Goal: Task Accomplishment & Management: Use online tool/utility

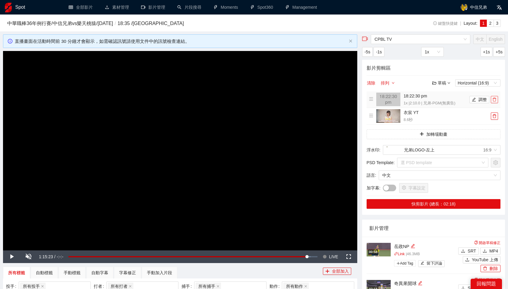
scroll to position [15, 0]
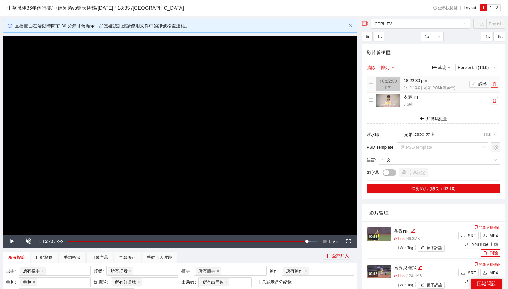
click at [494, 83] on icon "delete" at bounding box center [495, 84] width 4 height 4
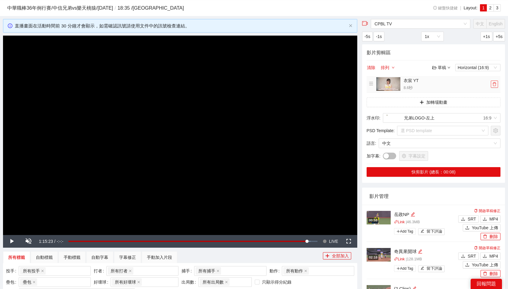
click at [494, 83] on icon "delete" at bounding box center [495, 84] width 4 height 4
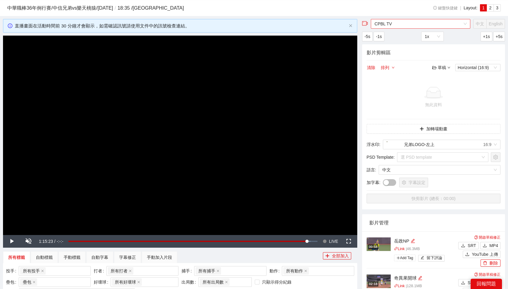
click at [464, 27] on span "CPBL TV" at bounding box center [421, 23] width 92 height 9
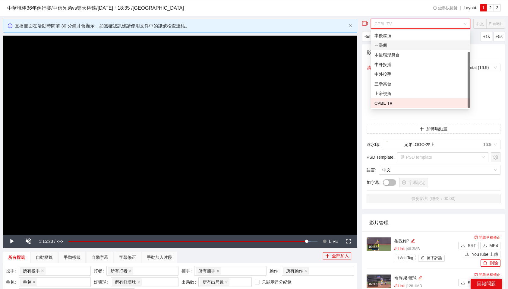
scroll to position [0, 0]
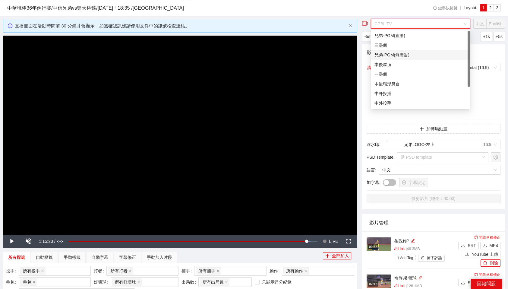
click at [407, 55] on div "兄弟-PGM(無廣告)" at bounding box center [421, 55] width 92 height 7
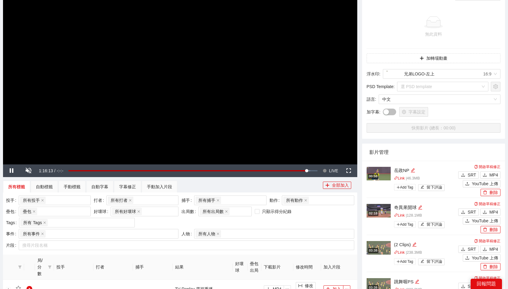
scroll to position [72, 0]
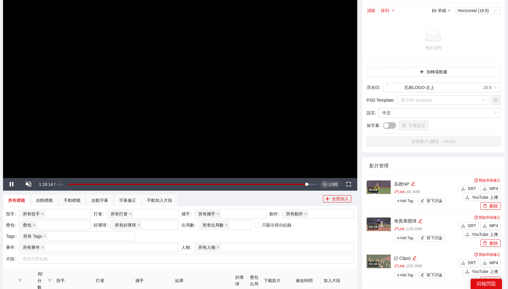
click at [334, 183] on span "LIVE" at bounding box center [333, 184] width 9 height 13
click at [266, 113] on video "Video Player" at bounding box center [180, 78] width 355 height 199
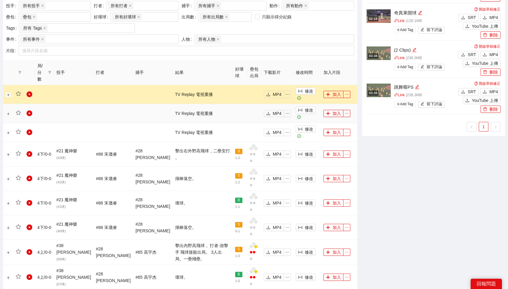
scroll to position [302, 0]
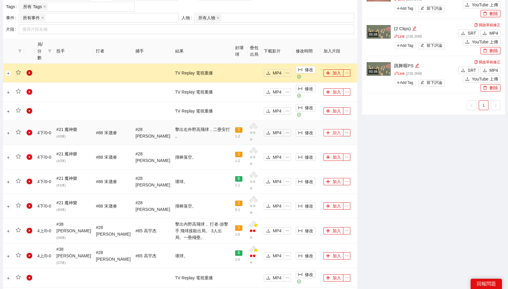
click at [335, 129] on button "加入" at bounding box center [334, 132] width 20 height 7
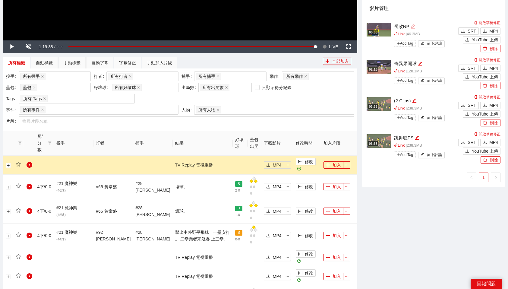
scroll to position [0, 0]
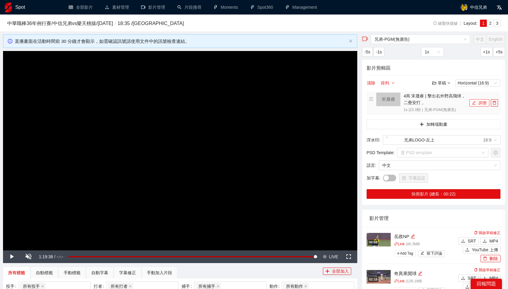
click at [482, 102] on button "調整" at bounding box center [480, 102] width 20 height 7
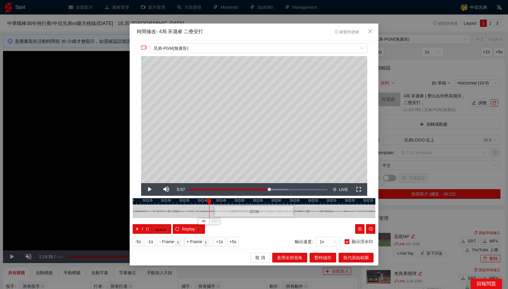
drag, startPoint x: 219, startPoint y: 202, endPoint x: 208, endPoint y: 202, distance: 11.5
click at [208, 202] on div at bounding box center [209, 202] width 4 height 6
click at [206, 221] on button "IN" at bounding box center [204, 221] width 11 height 6
drag, startPoint x: 245, startPoint y: 201, endPoint x: 331, endPoint y: 209, distance: 86.1
click at [331, 209] on div "19:21:20 19:21:25 19:21:30 19:21:35 19:21:40 19:21:45 19:21:50 19:21:55 19:22:0…" at bounding box center [254, 216] width 243 height 36
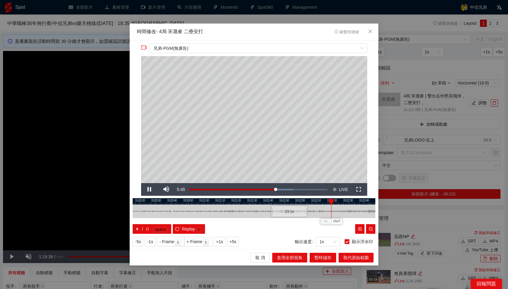
drag, startPoint x: 323, startPoint y: 200, endPoint x: 330, endPoint y: 200, distance: 7.2
click at [330, 200] on div at bounding box center [332, 202] width 4 height 6
click at [342, 220] on span "OUT" at bounding box center [340, 221] width 7 height 5
click at [320, 259] on span "暫時儲存" at bounding box center [323, 257] width 17 height 7
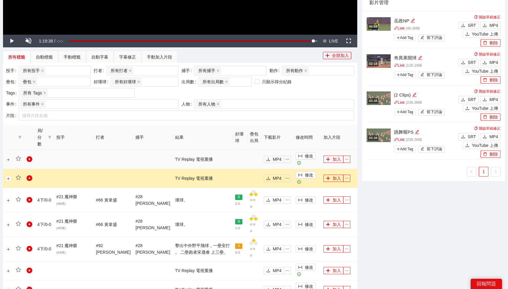
scroll to position [215, 0]
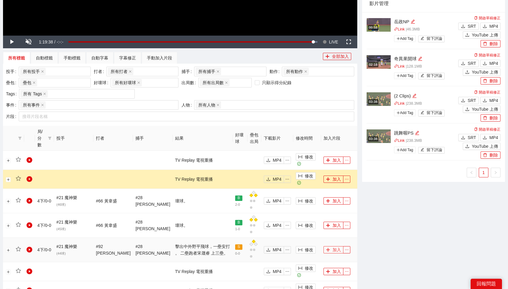
click at [329, 246] on button "加入" at bounding box center [334, 249] width 20 height 7
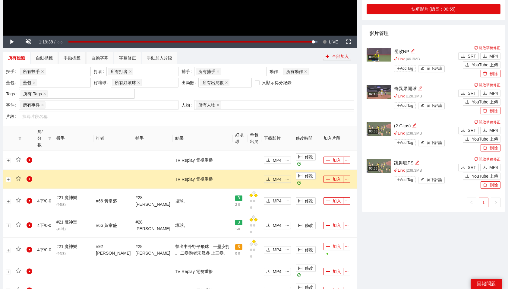
scroll to position [0, 0]
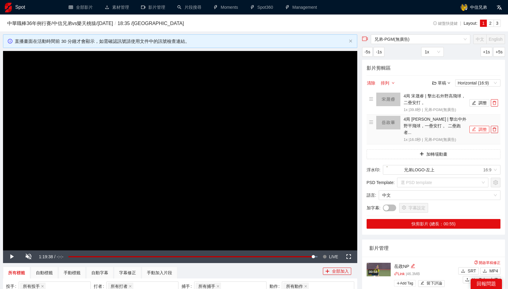
click at [484, 126] on button "調整" at bounding box center [480, 129] width 20 height 7
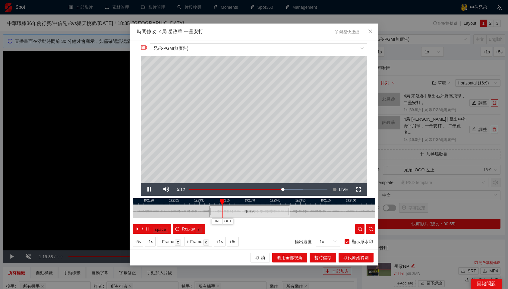
drag, startPoint x: 212, startPoint y: 200, endPoint x: 208, endPoint y: 201, distance: 4.4
click at [208, 201] on div at bounding box center [250, 201] width 243 height 6
drag, startPoint x: 226, startPoint y: 200, endPoint x: 202, endPoint y: 202, distance: 23.9
click at [202, 202] on div at bounding box center [203, 202] width 4 height 6
click at [369, 34] on span "Close" at bounding box center [370, 32] width 16 height 16
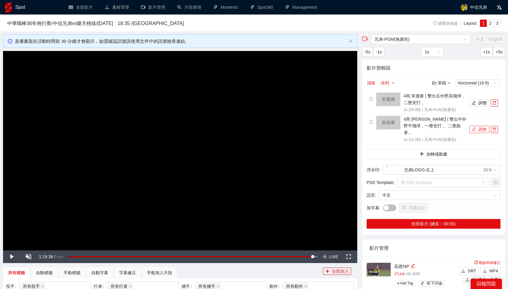
scroll to position [24, 0]
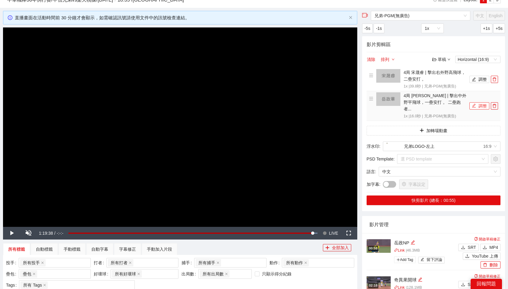
click at [480, 102] on button "調整" at bounding box center [480, 105] width 20 height 7
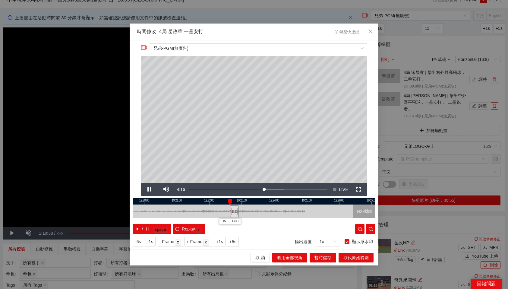
drag, startPoint x: 263, startPoint y: 211, endPoint x: 234, endPoint y: 214, distance: 29.1
click at [234, 214] on div "16.0 s" at bounding box center [234, 212] width 9 height 12
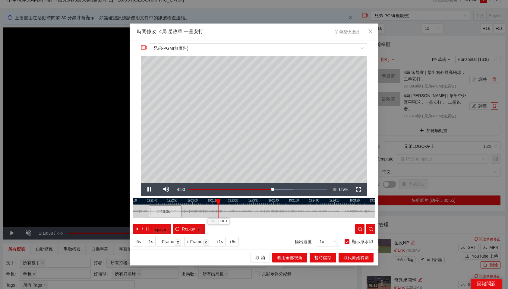
drag, startPoint x: 159, startPoint y: 201, endPoint x: 221, endPoint y: 205, distance: 61.4
click at [221, 205] on div "19:22:30 19:22:40 19:22:50 19:23:00 19:23:10 19:23:20 19:23:30 19:23:40 19:23:5…" at bounding box center [254, 216] width 243 height 36
click at [232, 219] on span "OUT" at bounding box center [231, 221] width 7 height 5
click at [204, 200] on div at bounding box center [254, 201] width 243 height 6
click at [371, 30] on icon "close" at bounding box center [370, 31] width 5 height 5
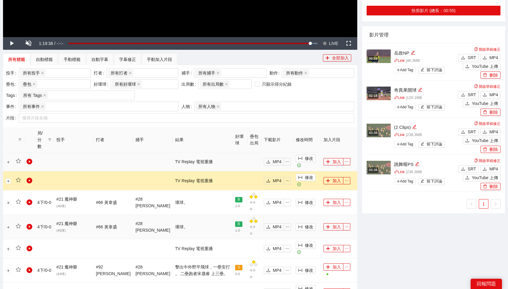
scroll to position [212, 0]
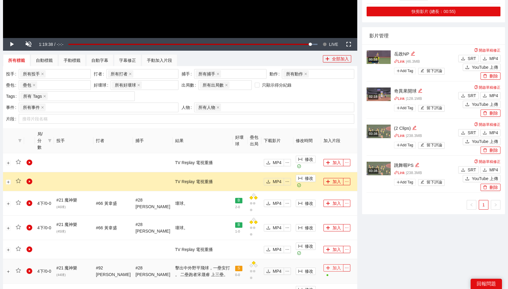
click at [333, 264] on button "加入" at bounding box center [334, 267] width 20 height 7
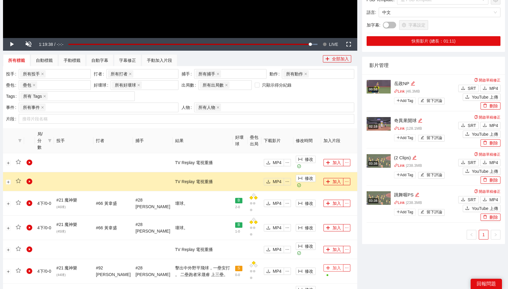
scroll to position [0, 0]
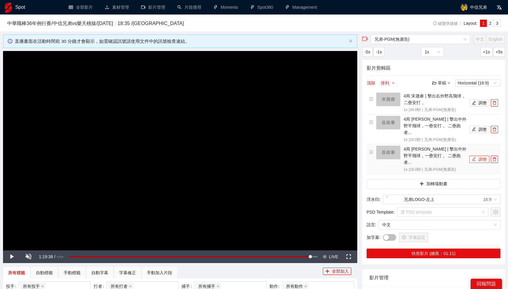
click at [481, 156] on button "調整" at bounding box center [480, 159] width 20 height 7
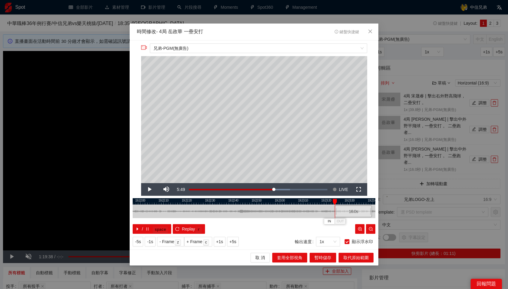
drag, startPoint x: 250, startPoint y: 211, endPoint x: 352, endPoint y: 206, distance: 101.9
click at [352, 206] on div "16.0 s" at bounding box center [353, 212] width 37 height 12
drag, startPoint x: 282, startPoint y: 209, endPoint x: 316, endPoint y: 211, distance: 34.4
click at [316, 211] on div "16.0 s" at bounding box center [315, 212] width 11 height 12
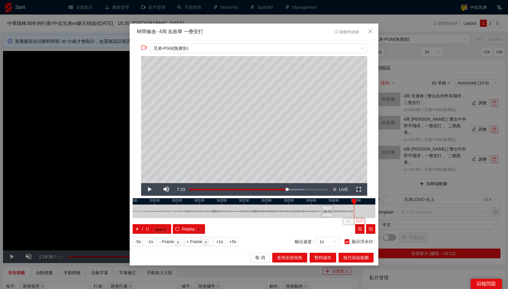
click at [360, 221] on span "OUT" at bounding box center [359, 221] width 7 height 5
click at [320, 257] on span "暫時儲存" at bounding box center [323, 257] width 17 height 7
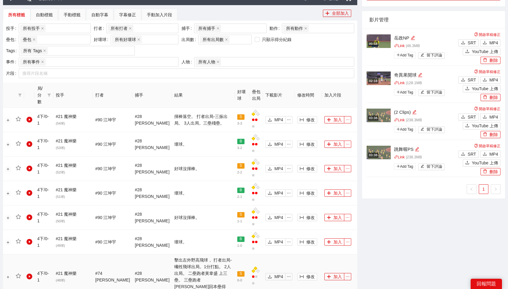
scroll to position [261, 0]
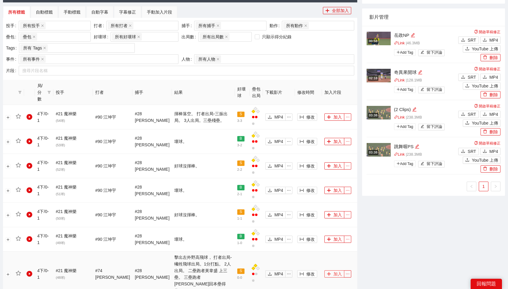
click at [334, 270] on button "加入" at bounding box center [335, 273] width 20 height 7
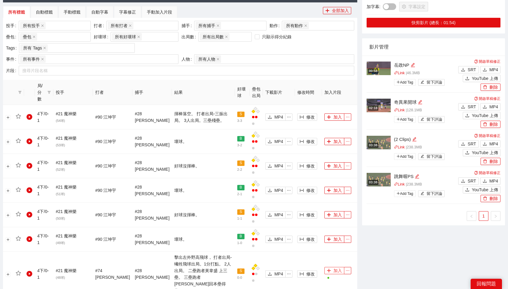
scroll to position [0, 0]
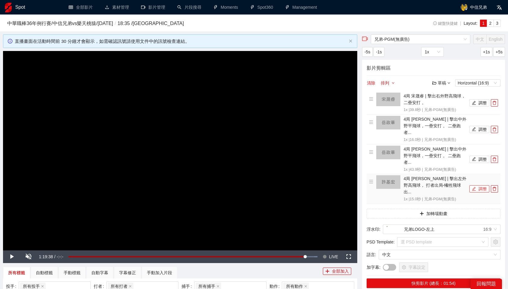
click at [481, 185] on button "調整" at bounding box center [480, 188] width 20 height 7
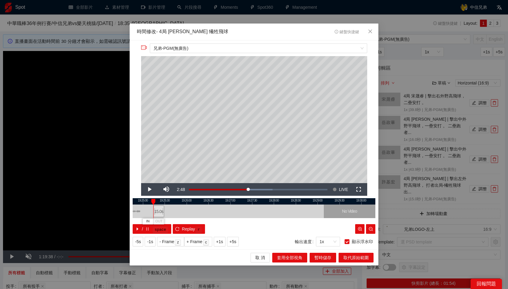
drag, startPoint x: 261, startPoint y: 212, endPoint x: 160, endPoint y: 217, distance: 101.8
click at [160, 217] on div "15.0 s No Video" at bounding box center [254, 212] width 243 height 14
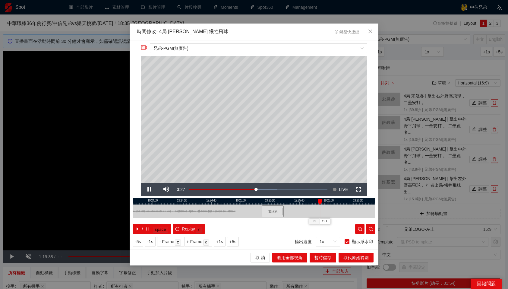
drag, startPoint x: 308, startPoint y: 200, endPoint x: 319, endPoint y: 201, distance: 11.5
click at [319, 201] on div at bounding box center [320, 202] width 4 height 6
click at [316, 200] on div at bounding box center [254, 201] width 243 height 6
click at [326, 222] on span "OUT" at bounding box center [324, 221] width 7 height 5
click at [325, 256] on span "暫時儲存" at bounding box center [323, 257] width 17 height 7
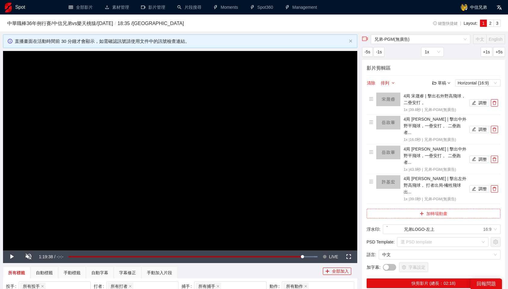
click at [429, 209] on button "加轉場動畫" at bounding box center [434, 214] width 134 height 10
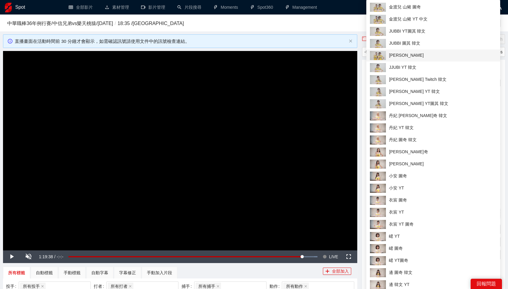
click at [415, 55] on span "[PERSON_NAME]" at bounding box center [433, 55] width 127 height 9
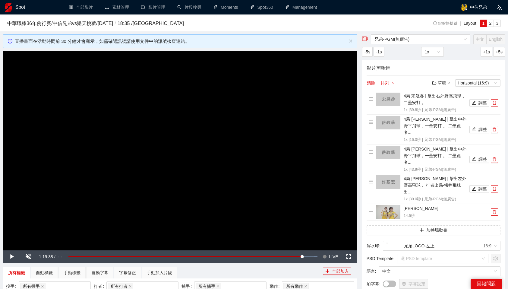
scroll to position [28, 0]
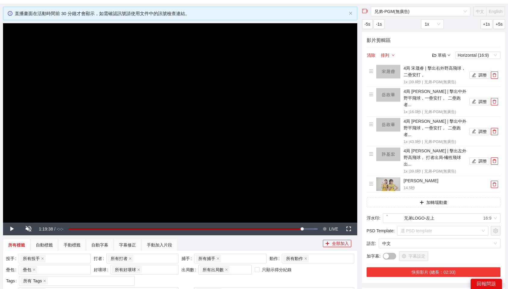
click at [432, 267] on button "快剪影片 (總長：02:33)" at bounding box center [434, 272] width 134 height 10
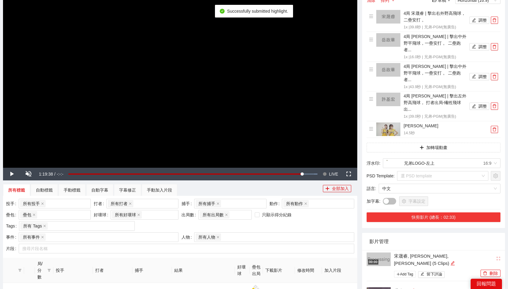
scroll to position [92, 0]
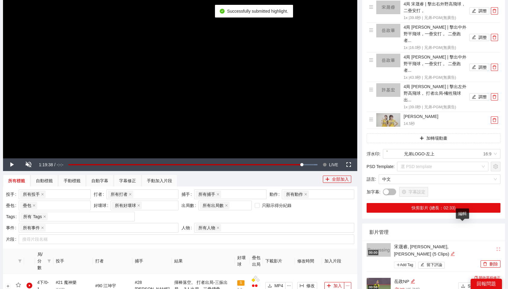
click at [455, 252] on icon "edit" at bounding box center [453, 254] width 4 height 4
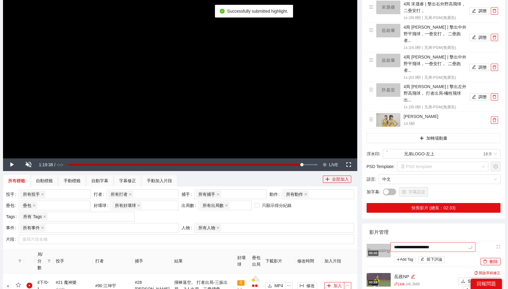
click at [435, 242] on textarea "**********" at bounding box center [433, 247] width 85 height 10
type textarea "*"
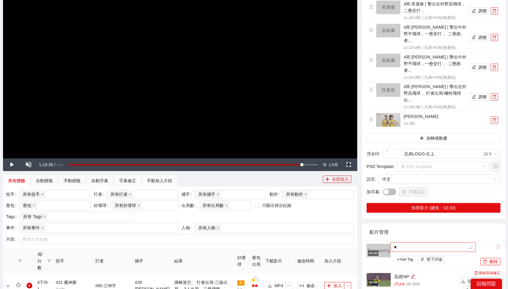
type textarea "*"
type textarea "**"
type textarea "***"
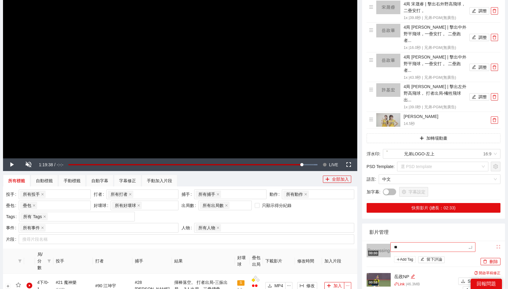
type textarea "***"
type textarea "**"
type textarea "***"
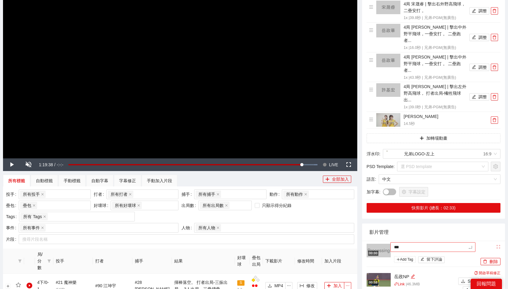
type textarea "***"
type textarea "****"
type textarea "*****"
type textarea "****"
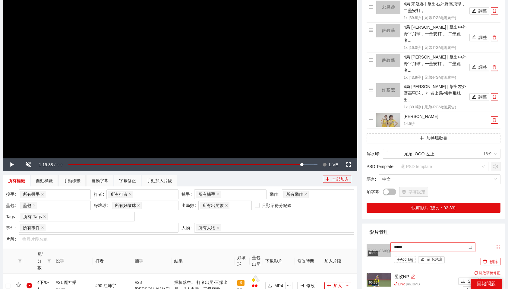
type textarea "****"
click at [446, 224] on div "影片管理" at bounding box center [434, 232] width 129 height 17
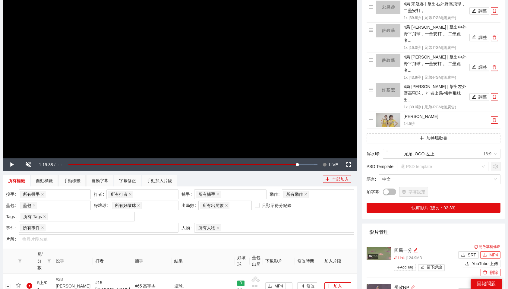
click at [494, 252] on span "MP4" at bounding box center [494, 255] width 9 height 7
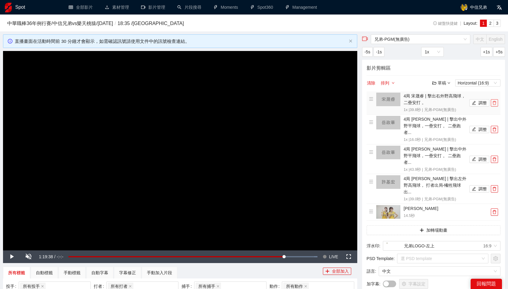
click at [496, 103] on icon "delete" at bounding box center [495, 103] width 4 height 4
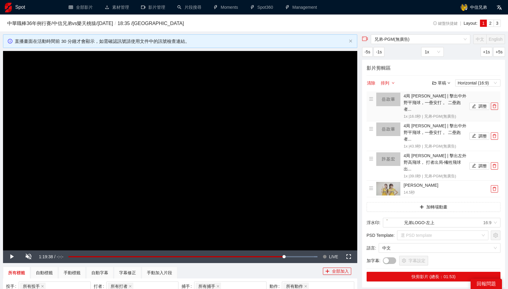
click at [496, 104] on icon "delete" at bounding box center [495, 106] width 4 height 4
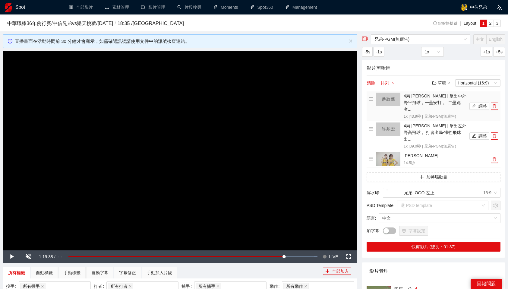
click at [496, 104] on icon "delete" at bounding box center [495, 106] width 4 height 4
click at [496, 134] on icon "delete" at bounding box center [495, 136] width 4 height 4
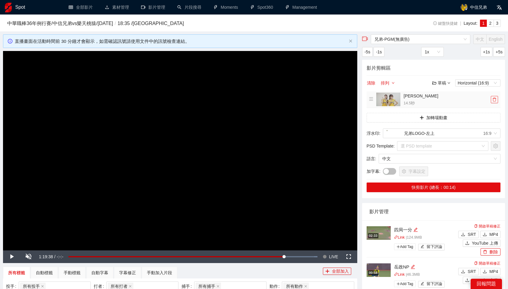
click at [496, 103] on button "button" at bounding box center [494, 99] width 7 height 7
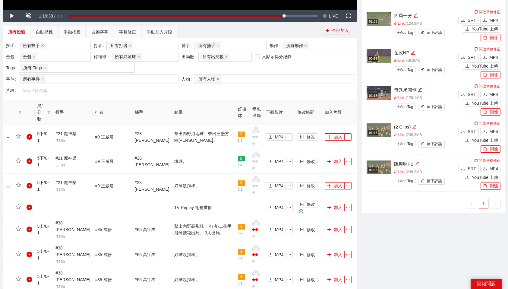
scroll to position [246, 0]
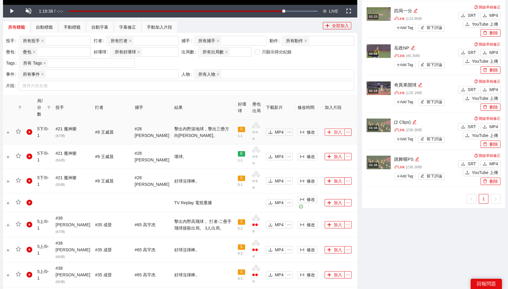
click at [331, 129] on button "加入" at bounding box center [335, 132] width 20 height 7
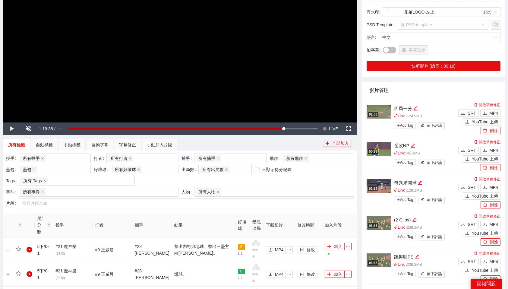
scroll to position [0, 0]
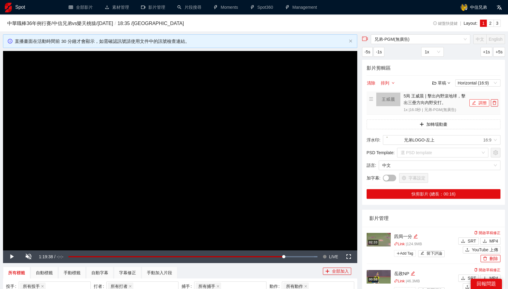
click at [486, 105] on button "調整" at bounding box center [480, 102] width 20 height 7
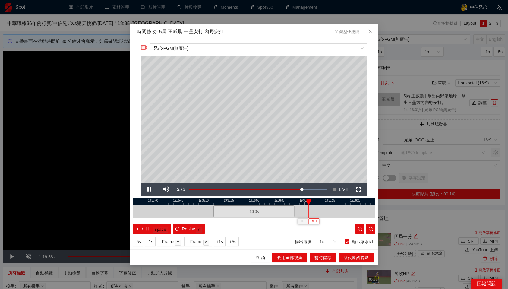
click at [315, 223] on span "OUT" at bounding box center [314, 221] width 7 height 5
click at [322, 257] on span "暫時儲存" at bounding box center [323, 257] width 17 height 7
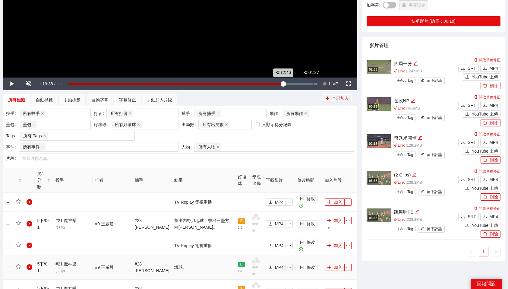
scroll to position [197, 0]
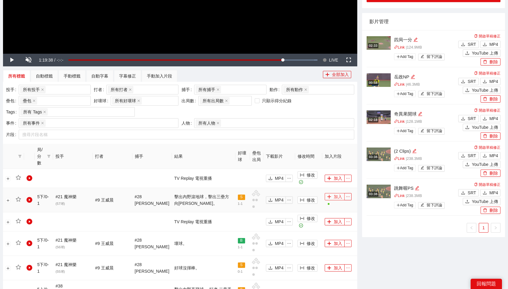
click at [332, 193] on button "加入" at bounding box center [335, 196] width 20 height 7
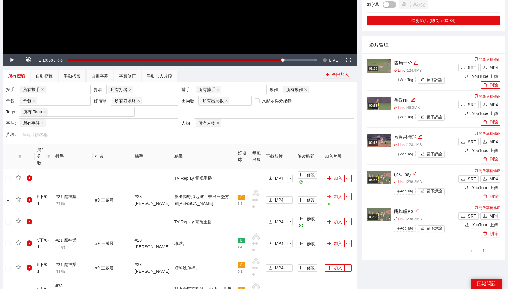
scroll to position [0, 0]
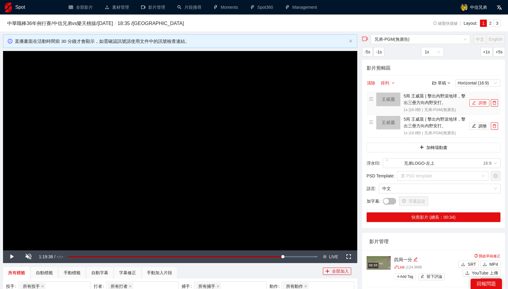
click at [484, 104] on button "調整" at bounding box center [480, 102] width 20 height 7
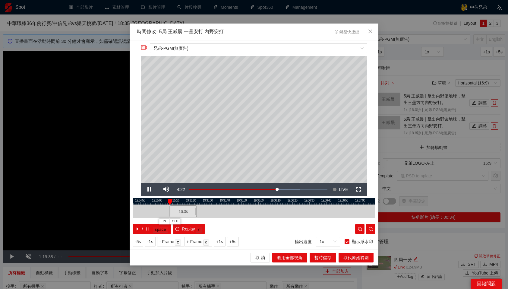
drag, startPoint x: 259, startPoint y: 213, endPoint x: 184, endPoint y: 217, distance: 75.5
click at [184, 217] on div "16.0 s" at bounding box center [183, 212] width 27 height 12
drag, startPoint x: 183, startPoint y: 202, endPoint x: 209, endPoint y: 202, distance: 25.1
click at [209, 202] on div at bounding box center [208, 202] width 4 height 6
click at [216, 220] on span "OUT" at bounding box center [216, 221] width 7 height 5
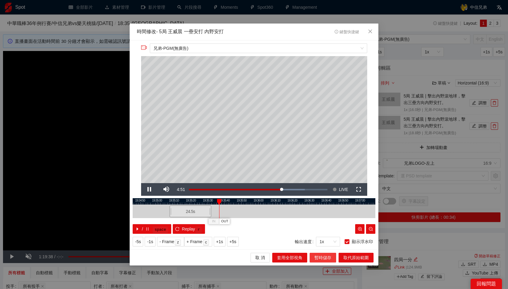
click at [320, 256] on span "暫時儲存" at bounding box center [323, 257] width 17 height 7
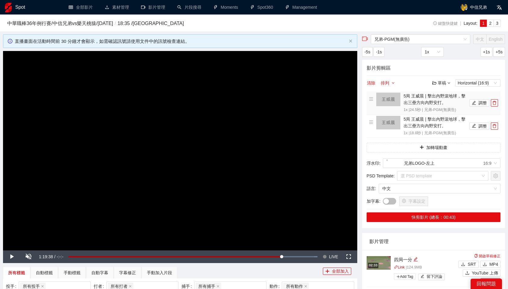
click at [389, 99] on img at bounding box center [389, 100] width 24 height 14
click at [480, 102] on button "調整" at bounding box center [480, 102] width 20 height 7
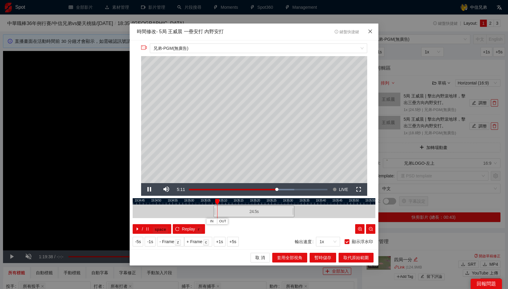
click at [371, 32] on icon "close" at bounding box center [371, 31] width 4 height 4
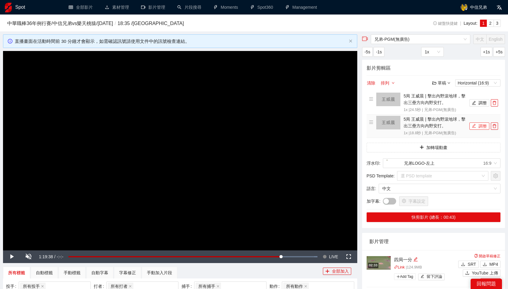
click at [484, 126] on button "調整" at bounding box center [480, 126] width 20 height 7
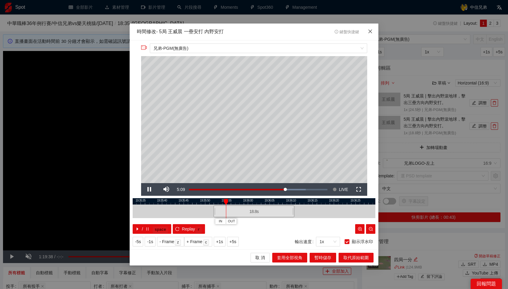
click at [369, 32] on icon "close" at bounding box center [370, 31] width 5 height 5
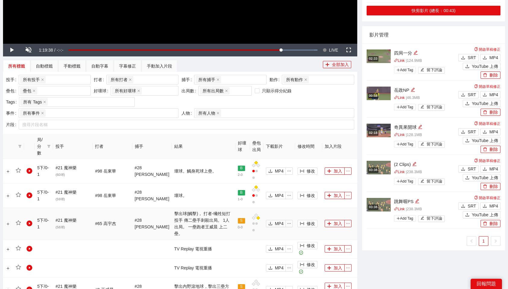
scroll to position [206, 0]
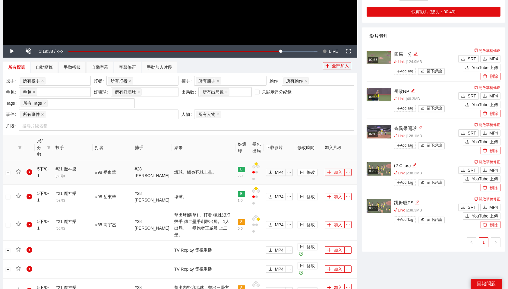
click at [330, 169] on button "加入" at bounding box center [335, 172] width 20 height 7
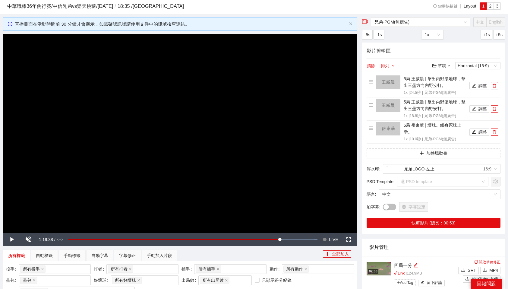
scroll to position [16, 0]
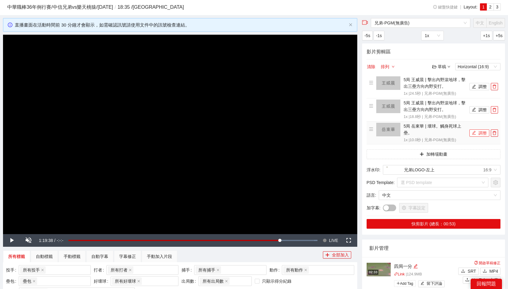
click at [480, 133] on button "調整" at bounding box center [480, 132] width 20 height 7
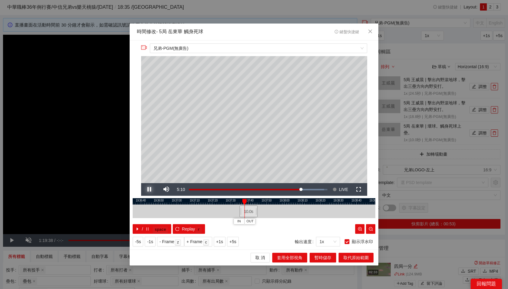
click at [151, 190] on span "Video Player" at bounding box center [149, 190] width 17 height 0
drag, startPoint x: 250, startPoint y: 211, endPoint x: 180, endPoint y: 221, distance: 70.6
click at [180, 221] on div "19:36:30 19:36:40 19:36:50 19:37:00 19:37:10 19:37:20 19:37:30 19:37:40 19:37:5…" at bounding box center [254, 216] width 243 height 36
drag, startPoint x: 179, startPoint y: 200, endPoint x: 218, endPoint y: 203, distance: 39.6
click at [218, 203] on div at bounding box center [219, 202] width 4 height 6
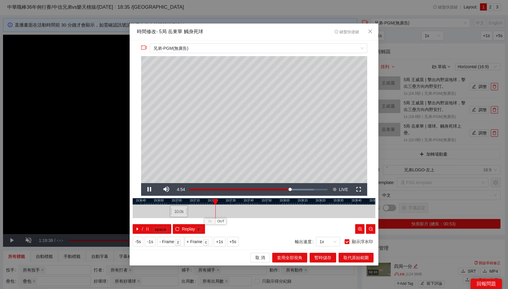
drag, startPoint x: 218, startPoint y: 203, endPoint x: 215, endPoint y: 203, distance: 3.9
click at [215, 203] on div at bounding box center [215, 202] width 4 height 6
click at [222, 222] on span "OUT" at bounding box center [223, 221] width 7 height 5
drag, startPoint x: 222, startPoint y: 201, endPoint x: 308, endPoint y: 208, distance: 86.0
click at [308, 208] on div "19:36:30 19:36:40 19:36:50 19:37:00 19:37:10 19:37:20 19:37:30 19:37:40 19:37:5…" at bounding box center [254, 216] width 243 height 36
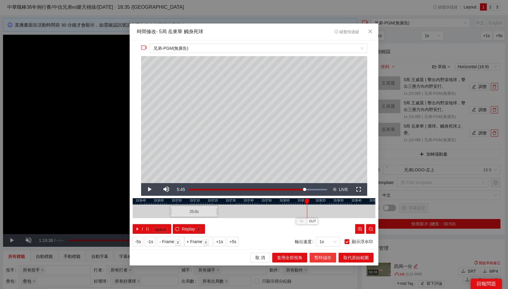
click at [328, 258] on span "暫時儲存" at bounding box center [323, 257] width 17 height 7
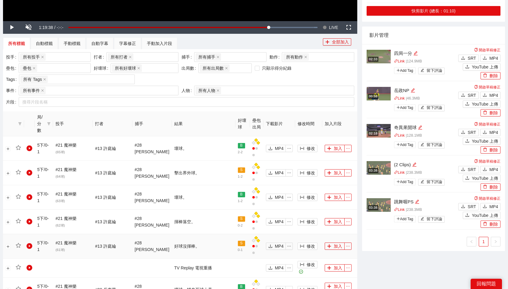
scroll to position [229, 0]
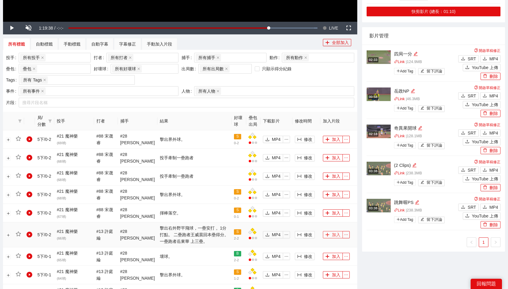
click at [332, 234] on button "加入" at bounding box center [333, 234] width 20 height 7
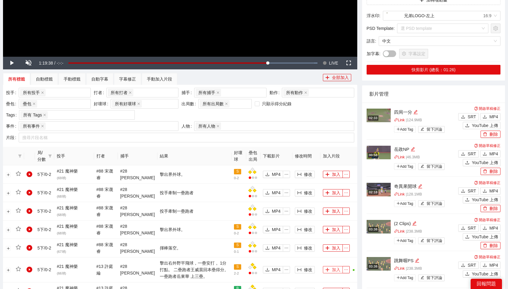
scroll to position [0, 0]
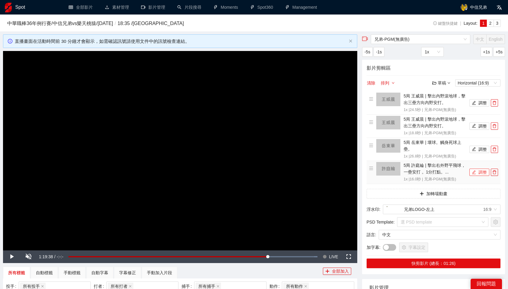
click at [480, 173] on button "調整" at bounding box center [480, 172] width 20 height 7
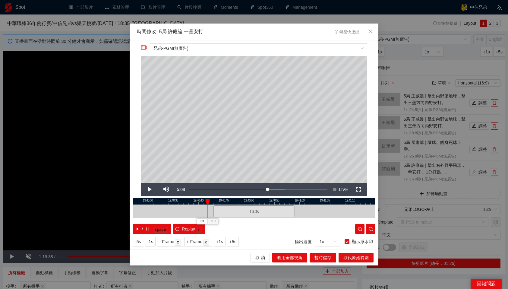
drag, startPoint x: 223, startPoint y: 200, endPoint x: 206, endPoint y: 200, distance: 17.2
click at [206, 200] on div at bounding box center [208, 202] width 4 height 6
click at [204, 219] on button "IN" at bounding box center [202, 221] width 11 height 6
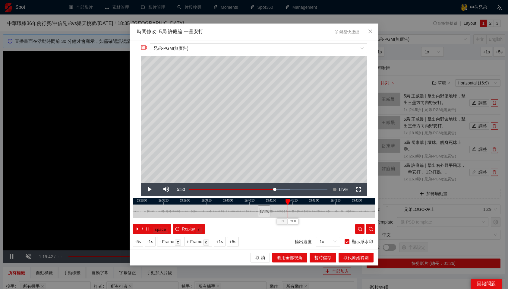
drag, startPoint x: 271, startPoint y: 202, endPoint x: 288, endPoint y: 202, distance: 17.5
click at [288, 202] on div at bounding box center [288, 202] width 4 height 6
click at [292, 201] on div at bounding box center [254, 201] width 243 height 6
click at [302, 220] on span "OUT" at bounding box center [300, 221] width 7 height 5
click at [323, 258] on span "暫時儲存" at bounding box center [323, 257] width 17 height 7
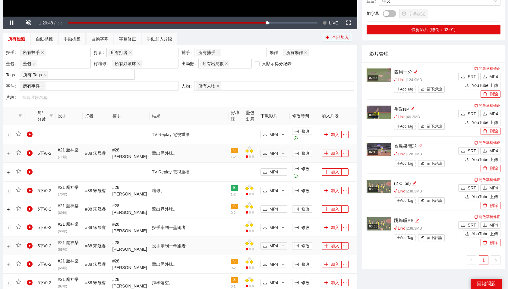
scroll to position [231, 0]
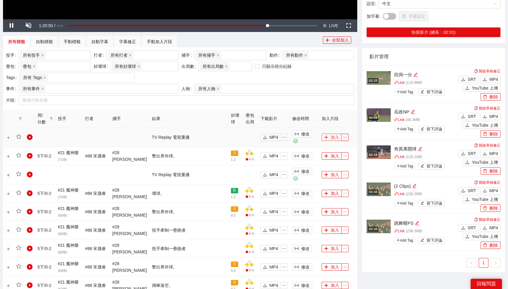
click at [332, 139] on button "加入" at bounding box center [332, 137] width 20 height 7
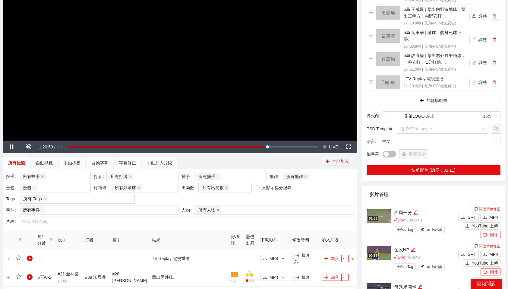
scroll to position [107, 0]
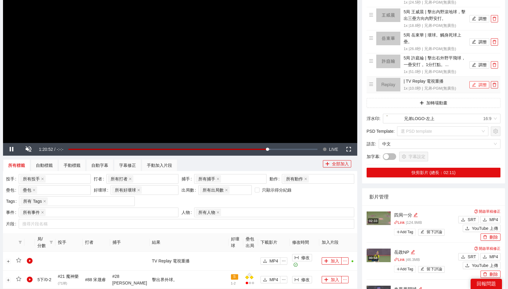
click at [479, 87] on button "調整" at bounding box center [480, 84] width 20 height 7
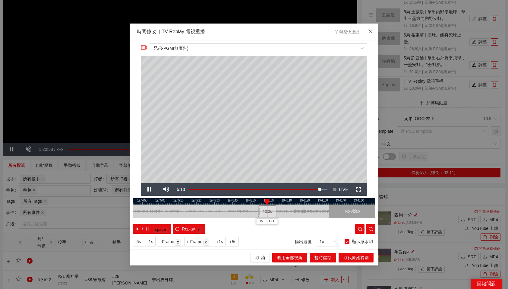
click at [369, 34] on span "Close" at bounding box center [370, 32] width 16 height 16
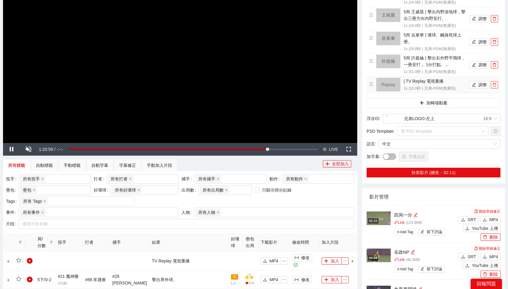
click at [494, 84] on icon "delete" at bounding box center [495, 85] width 4 height 4
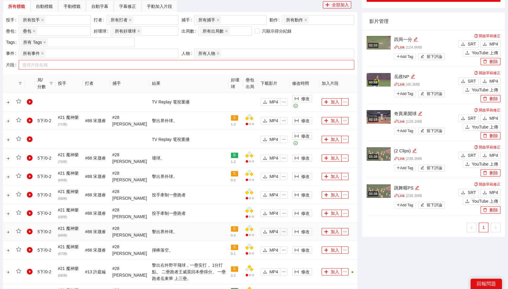
scroll to position [265, 0]
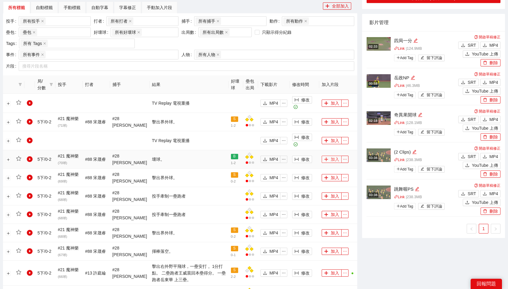
click at [335, 160] on button "加入" at bounding box center [332, 159] width 20 height 7
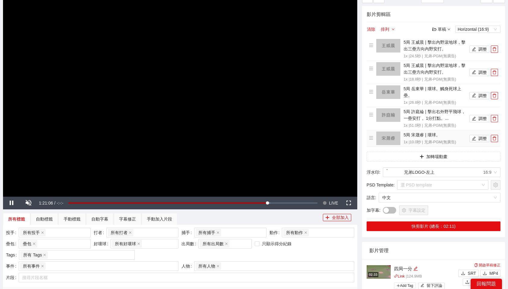
scroll to position [0, 0]
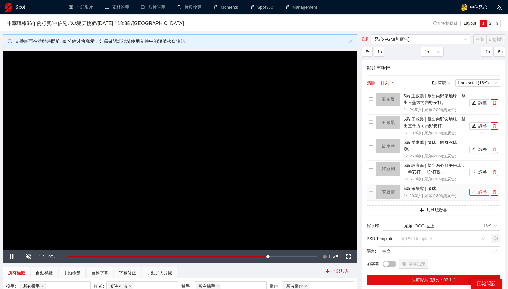
click at [482, 192] on button "調整" at bounding box center [480, 192] width 20 height 7
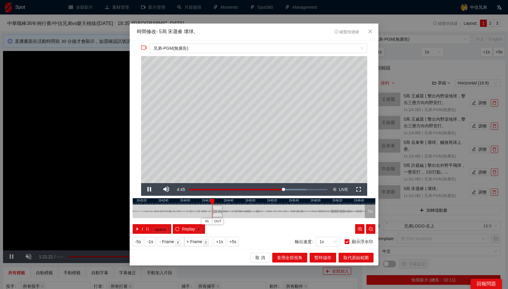
drag, startPoint x: 245, startPoint y: 212, endPoint x: 217, endPoint y: 214, distance: 27.5
click at [217, 214] on div "10.0 s" at bounding box center [217, 212] width 11 height 12
drag, startPoint x: 225, startPoint y: 201, endPoint x: 221, endPoint y: 201, distance: 3.6
click at [221, 201] on div at bounding box center [221, 202] width 4 height 6
click at [151, 190] on span "Video Player" at bounding box center [149, 190] width 17 height 0
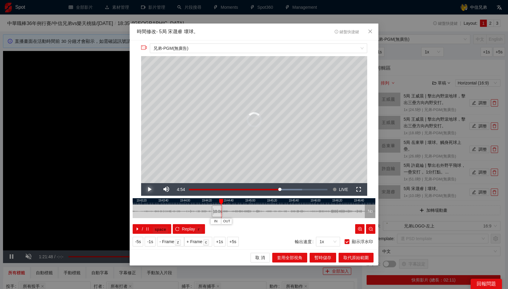
click at [151, 190] on span "Video Player" at bounding box center [149, 190] width 17 height 0
click at [320, 259] on span "暫時儲存" at bounding box center [323, 257] width 17 height 7
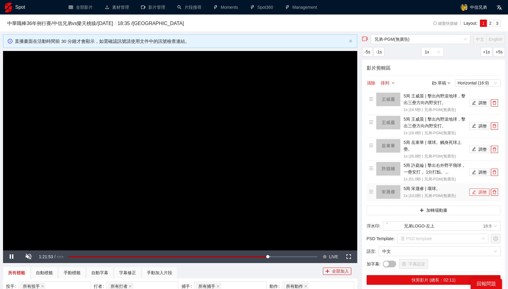
click at [477, 193] on button "調整" at bounding box center [480, 192] width 20 height 7
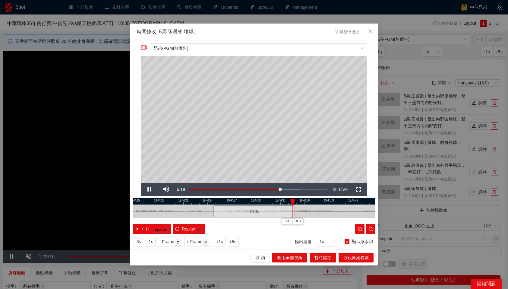
drag, startPoint x: 231, startPoint y: 199, endPoint x: 290, endPoint y: 203, distance: 58.7
click at [290, 203] on div "19:44:12 19:44:15 19:44:18 19:44:21 19:44:24 19:44:27 19:44:30 19:44:33 19:44:3…" at bounding box center [254, 216] width 243 height 36
click at [341, 222] on span "OUT" at bounding box center [339, 221] width 7 height 5
click at [322, 257] on span "暫時儲存" at bounding box center [323, 257] width 17 height 7
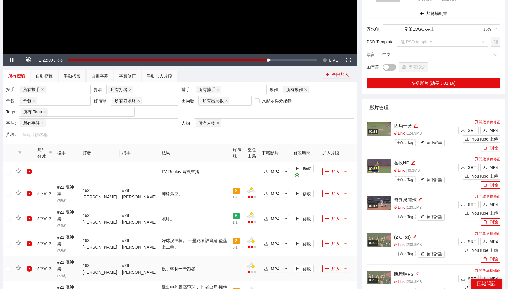
scroll to position [196, 0]
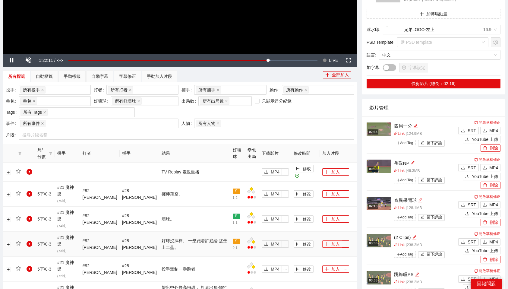
click at [328, 241] on button "加入" at bounding box center [333, 244] width 20 height 7
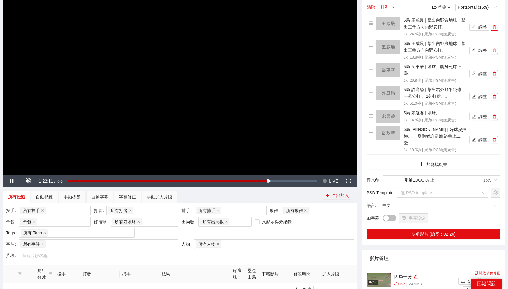
scroll to position [5, 0]
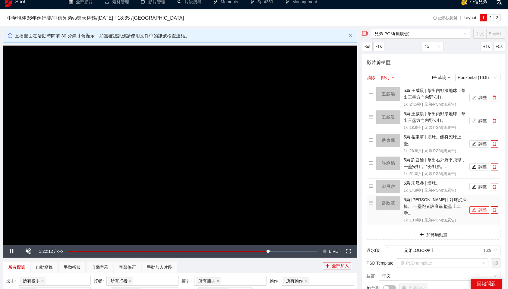
click at [483, 207] on button "調整" at bounding box center [480, 209] width 20 height 7
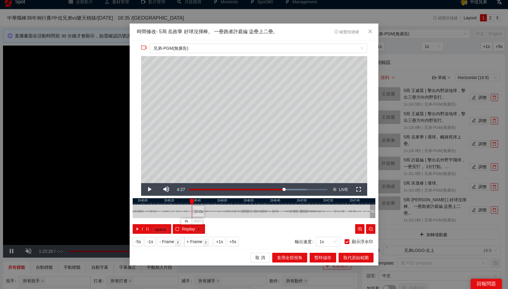
drag, startPoint x: 256, startPoint y: 212, endPoint x: 199, endPoint y: 212, distance: 56.7
click at [199, 212] on div "10.0 s" at bounding box center [198, 212] width 13 height 12
drag, startPoint x: 210, startPoint y: 201, endPoint x: 219, endPoint y: 202, distance: 9.1
click at [219, 202] on div at bounding box center [219, 202] width 4 height 6
drag, startPoint x: 231, startPoint y: 200, endPoint x: 225, endPoint y: 203, distance: 5.9
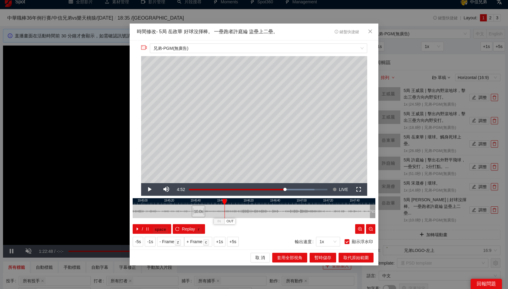
click at [225, 203] on div at bounding box center [225, 202] width 4 height 6
click at [225, 200] on div at bounding box center [225, 202] width 4 height 6
click at [234, 219] on span "OUT" at bounding box center [230, 221] width 7 height 5
click at [320, 256] on span "暫時儲存" at bounding box center [323, 257] width 17 height 7
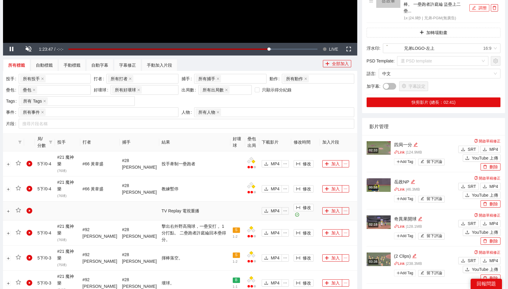
scroll to position [206, 0]
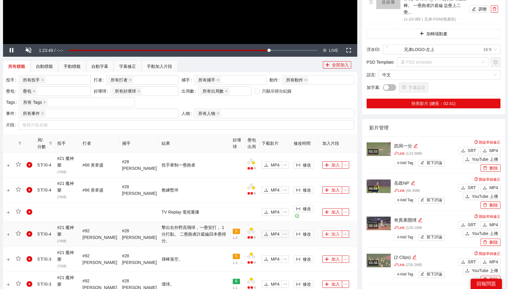
click at [334, 231] on button "加入" at bounding box center [333, 234] width 20 height 7
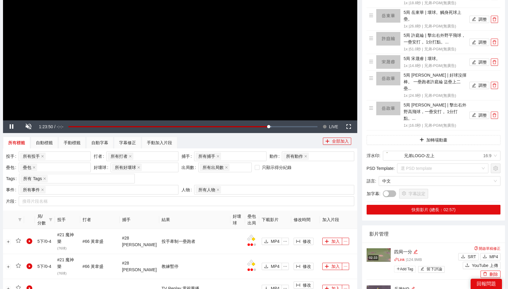
scroll to position [70, 0]
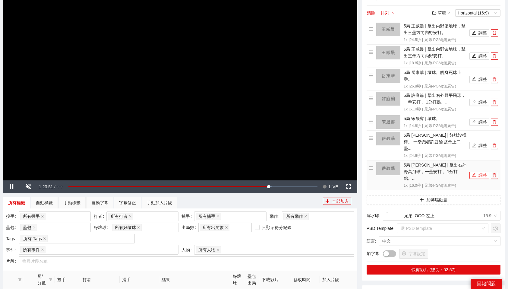
click at [477, 172] on button "調整" at bounding box center [480, 175] width 20 height 7
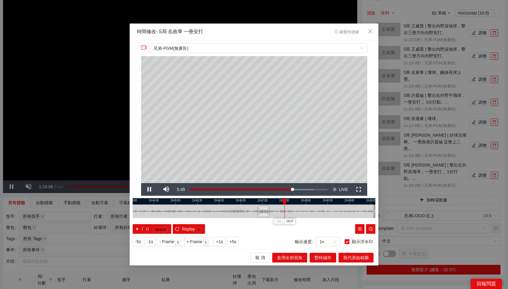
drag, startPoint x: 265, startPoint y: 201, endPoint x: 285, endPoint y: 204, distance: 20.1
click at [285, 204] on div at bounding box center [284, 202] width 4 height 6
click at [294, 221] on span "OUT" at bounding box center [291, 221] width 7 height 5
click at [321, 257] on span "暫時儲存" at bounding box center [323, 257] width 17 height 7
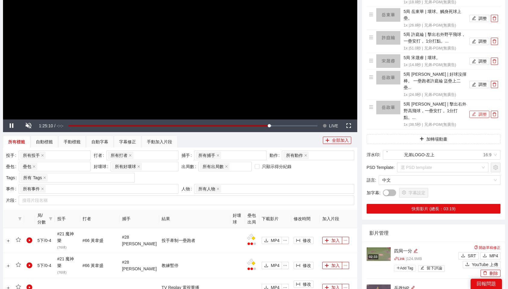
scroll to position [129, 0]
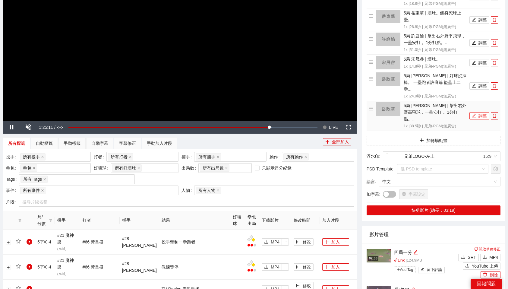
click at [479, 112] on button "調整" at bounding box center [480, 115] width 20 height 7
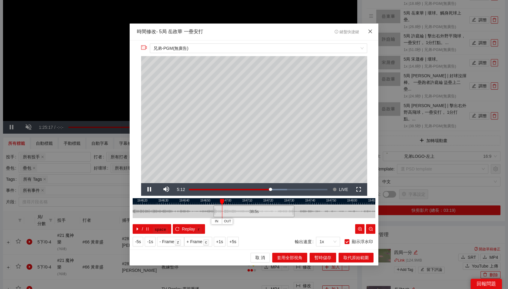
click at [370, 33] on icon "close" at bounding box center [370, 31] width 5 height 5
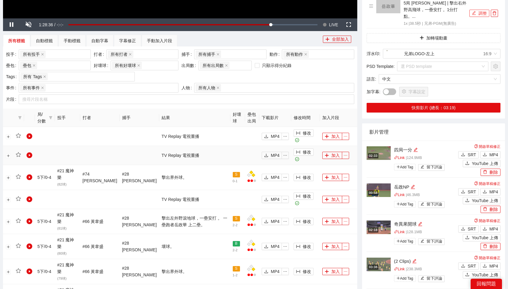
scroll to position [236, 0]
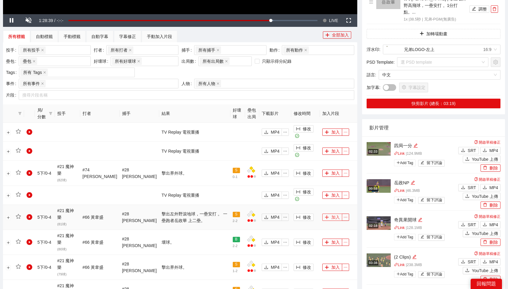
click at [332, 214] on button "加入" at bounding box center [333, 217] width 20 height 7
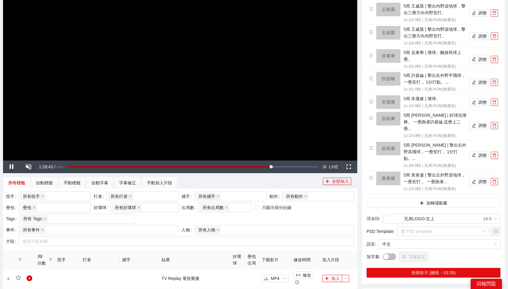
scroll to position [80, 0]
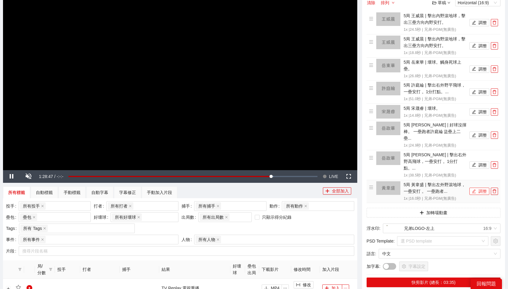
click at [483, 188] on button "調整" at bounding box center [480, 191] width 20 height 7
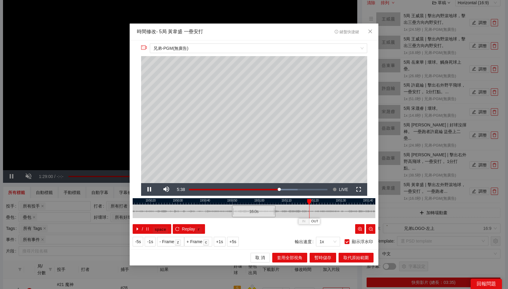
drag, startPoint x: 251, startPoint y: 201, endPoint x: 310, endPoint y: 203, distance: 58.9
click at [310, 203] on div at bounding box center [310, 202] width 4 height 6
drag, startPoint x: 317, startPoint y: 201, endPoint x: 344, endPoint y: 202, distance: 27.5
click at [344, 202] on div at bounding box center [344, 202] width 4 height 6
drag, startPoint x: 338, startPoint y: 202, endPoint x: 331, endPoint y: 201, distance: 7.6
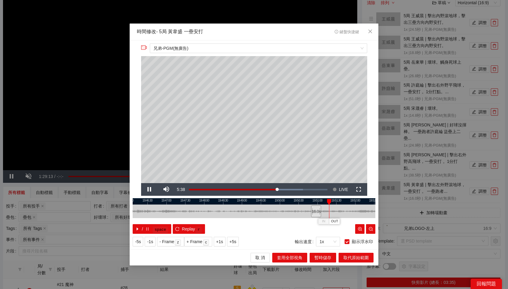
click at [331, 201] on div at bounding box center [329, 202] width 4 height 6
click at [335, 220] on span "OUT" at bounding box center [335, 221] width 7 height 5
click at [326, 256] on span "暫時儲存" at bounding box center [323, 257] width 17 height 7
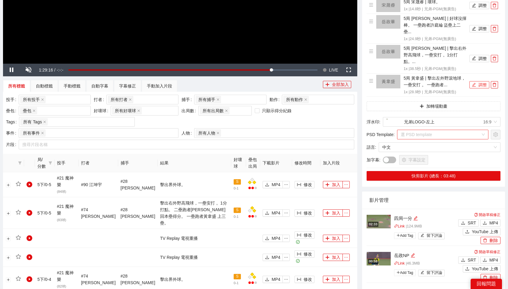
scroll to position [187, 0]
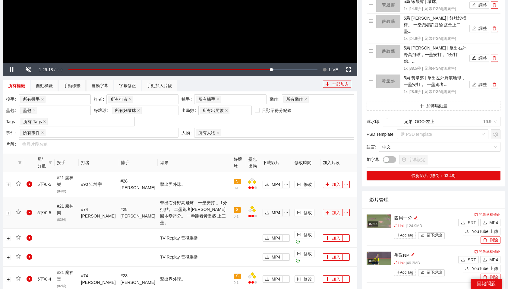
click at [331, 209] on button "加入" at bounding box center [333, 212] width 20 height 7
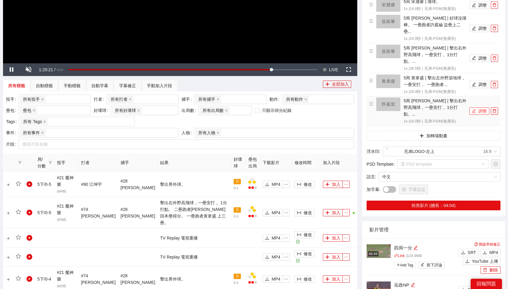
click at [479, 107] on button "調整" at bounding box center [480, 110] width 20 height 7
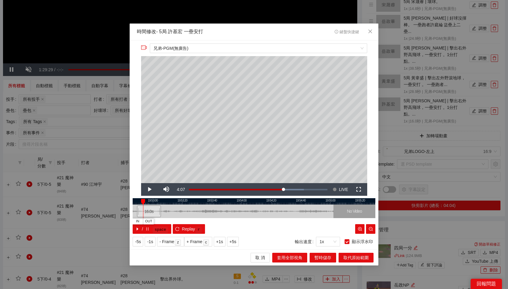
drag, startPoint x: 249, startPoint y: 211, endPoint x: 149, endPoint y: 216, distance: 100.3
click at [149, 216] on div "16.0 s" at bounding box center [149, 212] width 24 height 12
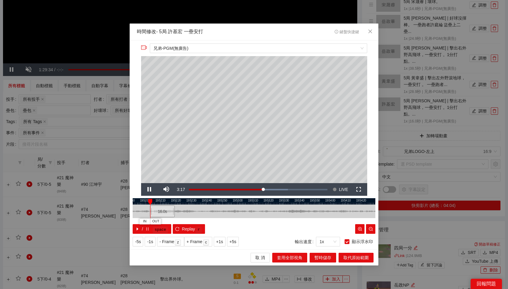
drag, startPoint x: 234, startPoint y: 210, endPoint x: 163, endPoint y: 209, distance: 71.2
click at [163, 209] on div "16.0 s" at bounding box center [162, 212] width 25 height 12
drag, startPoint x: 179, startPoint y: 201, endPoint x: 215, endPoint y: 208, distance: 37.2
click at [215, 208] on div "19:51:50 19:52:00 19:52:10 19:52:20 19:52:30 19:52:40 19:52:50 19:53:00 19:53:1…" at bounding box center [254, 216] width 243 height 36
click at [215, 201] on div at bounding box center [254, 201] width 243 height 6
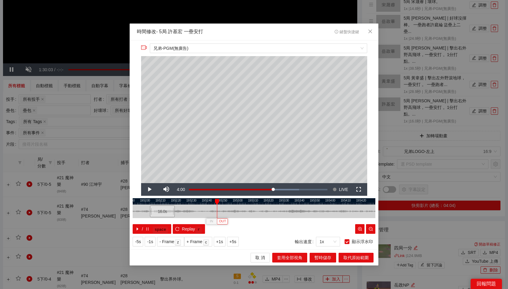
click at [225, 221] on span "OUT" at bounding box center [222, 221] width 7 height 5
click at [321, 255] on span "暫時儲存" at bounding box center [323, 257] width 17 height 7
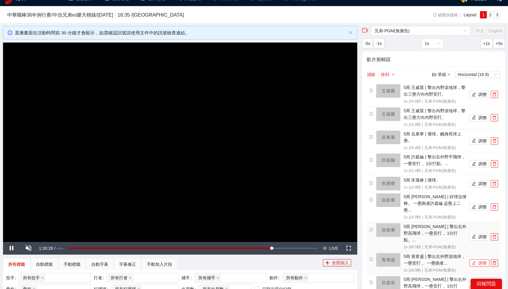
scroll to position [0, 0]
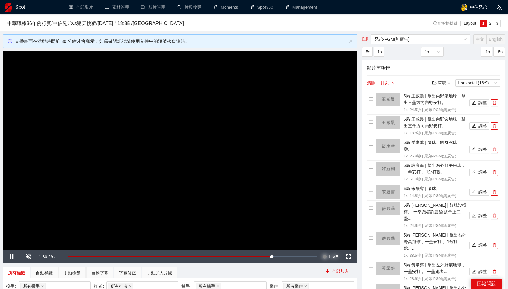
click at [330, 258] on span "LIVE" at bounding box center [333, 256] width 9 height 13
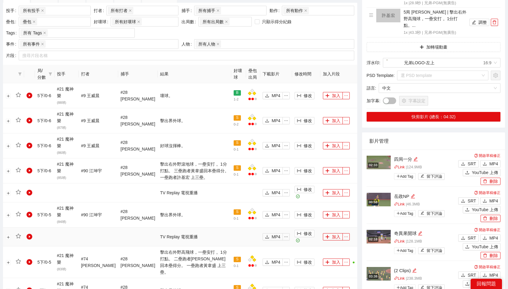
scroll to position [276, 0]
click at [329, 167] on button "加入" at bounding box center [333, 170] width 20 height 7
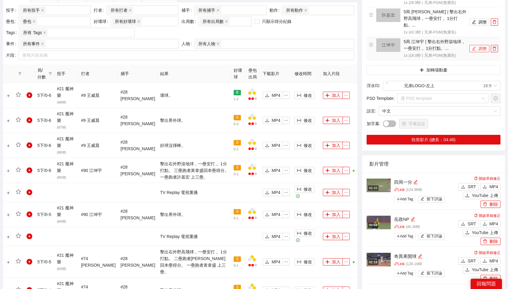
click at [479, 45] on button "調整" at bounding box center [480, 48] width 20 height 7
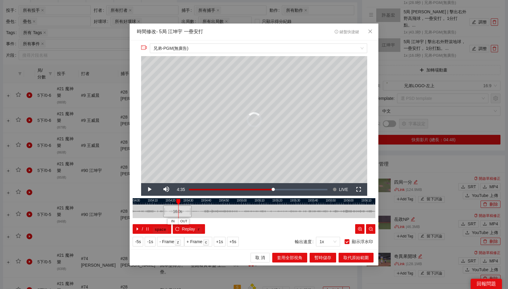
drag, startPoint x: 258, startPoint y: 209, endPoint x: 180, endPoint y: 210, distance: 78.5
click at [180, 210] on div "16.0 s" at bounding box center [177, 212] width 28 height 12
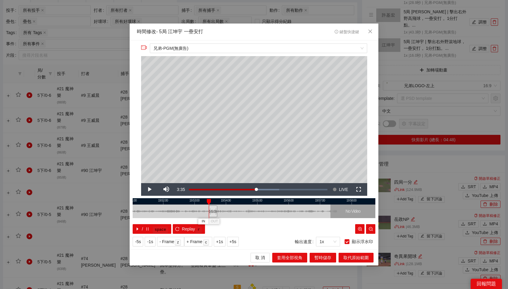
drag, startPoint x: 238, startPoint y: 212, endPoint x: 213, endPoint y: 212, distance: 25.4
click at [213, 212] on div "16.0 s" at bounding box center [213, 212] width 8 height 12
click at [246, 228] on div "/ space Replay r" at bounding box center [254, 229] width 243 height 10
click at [206, 220] on span "IN" at bounding box center [204, 221] width 3 height 5
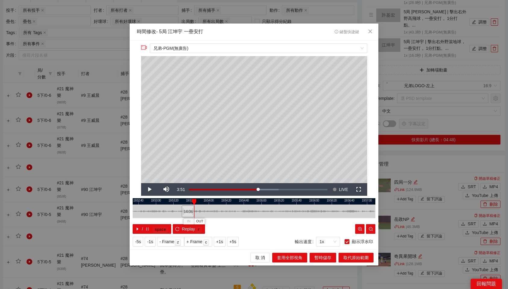
click at [228, 228] on div "/ space Replay r" at bounding box center [254, 229] width 243 height 10
click at [195, 199] on div "19:52:20 19:52:40 19:53:00 19:53:20 19:53:40 19:54:00 19:54:20 19:54:40 19:55:0…" at bounding box center [254, 216] width 243 height 36
drag, startPoint x: 198, startPoint y: 201, endPoint x: 214, endPoint y: 202, distance: 16.0
click at [214, 202] on div at bounding box center [213, 202] width 4 height 6
click at [219, 221] on span "OUT" at bounding box center [219, 221] width 7 height 5
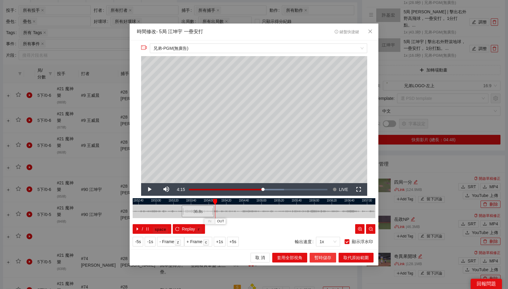
click at [321, 258] on span "暫時儲存" at bounding box center [323, 257] width 17 height 7
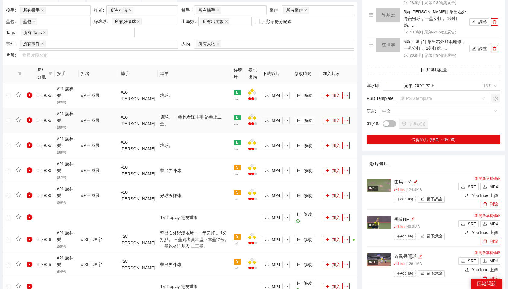
click at [331, 117] on button "加入" at bounding box center [333, 120] width 20 height 7
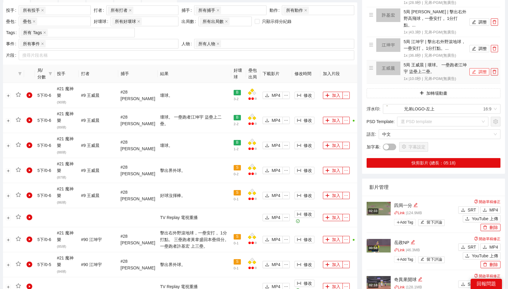
click at [481, 68] on button "調整" at bounding box center [480, 71] width 20 height 7
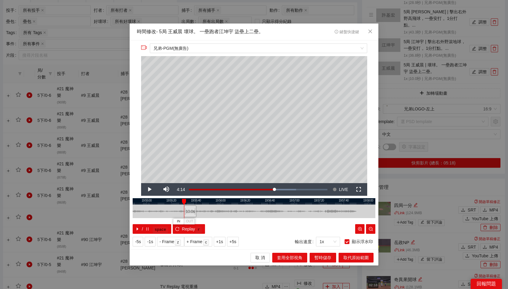
drag, startPoint x: 259, startPoint y: 210, endPoint x: 193, endPoint y: 215, distance: 66.3
click at [193, 215] on div "10.0 s" at bounding box center [190, 212] width 12 height 12
drag, startPoint x: 190, startPoint y: 210, endPoint x: 210, endPoint y: 211, distance: 20.2
click at [210, 211] on div "10.0 s" at bounding box center [210, 212] width 12 height 12
click at [214, 210] on div "10.0 s" at bounding box center [212, 212] width 12 height 12
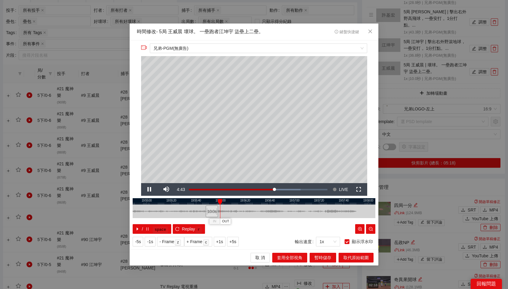
drag, startPoint x: 229, startPoint y: 201, endPoint x: 220, endPoint y: 201, distance: 9.4
click at [220, 201] on div at bounding box center [220, 202] width 4 height 6
click at [224, 201] on div "IN OUT" at bounding box center [226, 202] width 4 height 6
click at [223, 201] on div at bounding box center [254, 201] width 243 height 6
click at [211, 199] on div at bounding box center [254, 201] width 243 height 6
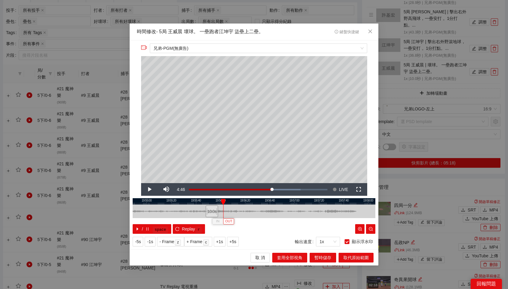
click at [233, 222] on button "OUT" at bounding box center [228, 221] width 11 height 6
click at [324, 258] on span "暫時儲存" at bounding box center [323, 257] width 17 height 7
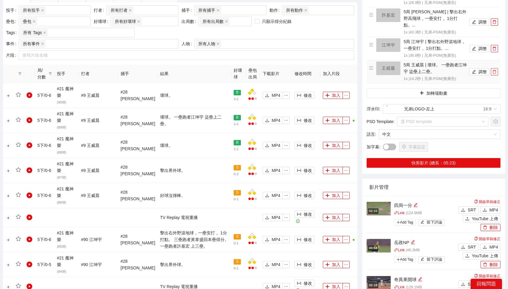
click at [496, 70] on icon "delete" at bounding box center [495, 72] width 4 height 4
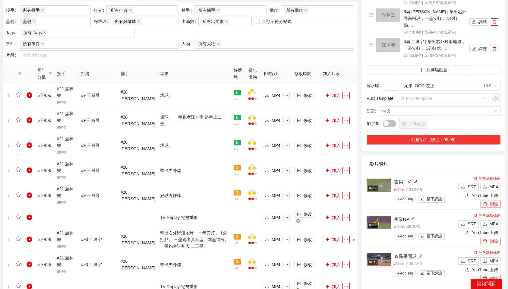
click at [410, 135] on button "快剪影片 (總長：05:08)" at bounding box center [434, 140] width 134 height 10
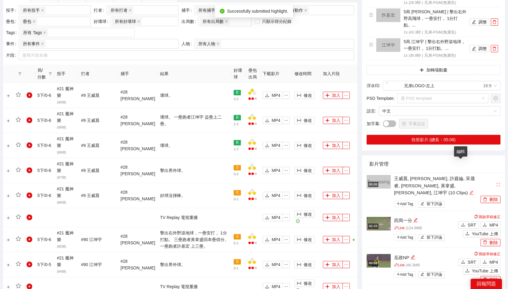
click at [470, 191] on icon "edit" at bounding box center [472, 193] width 4 height 4
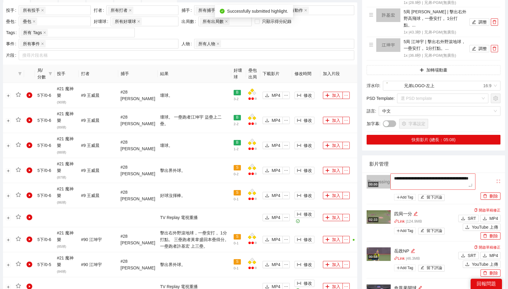
click at [448, 174] on textarea "**********" at bounding box center [433, 182] width 85 height 16
type textarea "*"
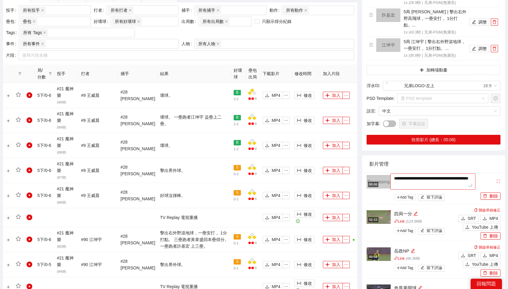
type textarea "*"
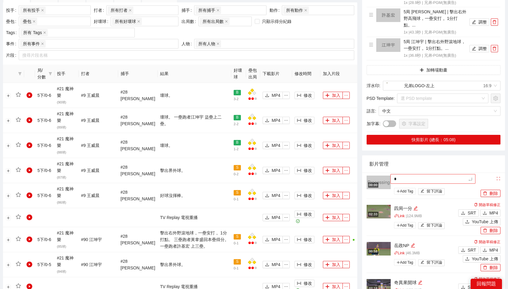
type textarea "*"
type textarea "**"
type textarea "***"
type textarea "**"
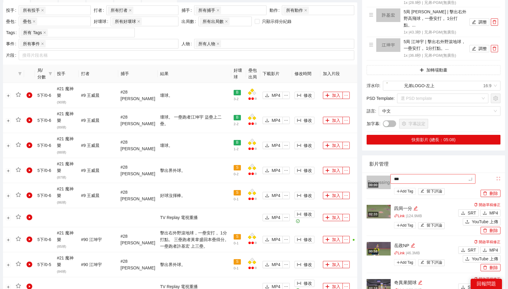
type textarea "**"
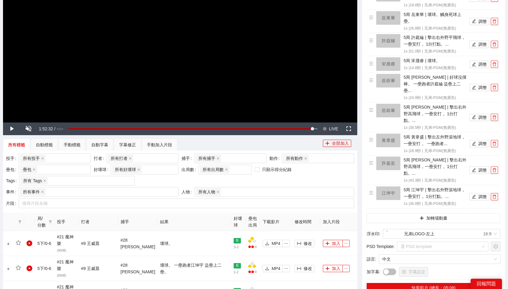
type textarea "***"
type textarea "****"
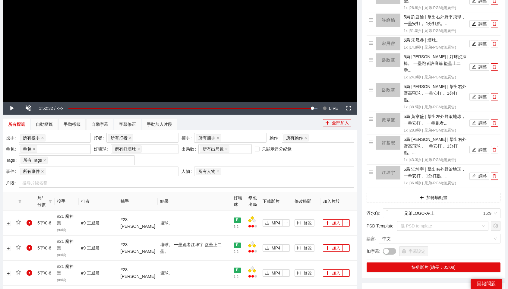
type textarea "*****"
type textarea "***"
type textarea "****"
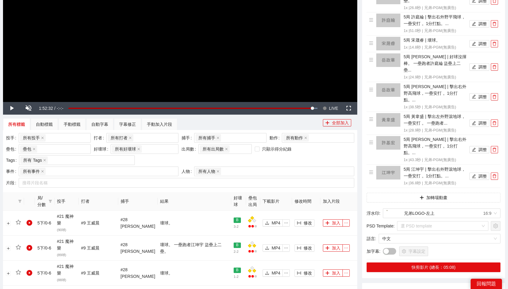
type textarea "****"
type textarea "*****"
type textarea "****"
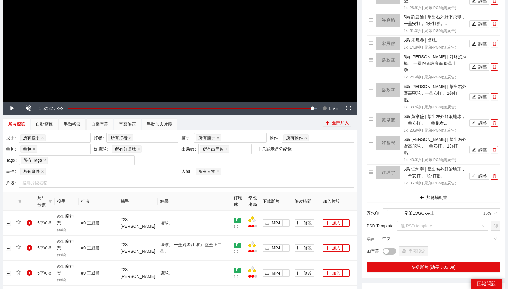
click at [415, 283] on div "影片管理" at bounding box center [434, 291] width 129 height 17
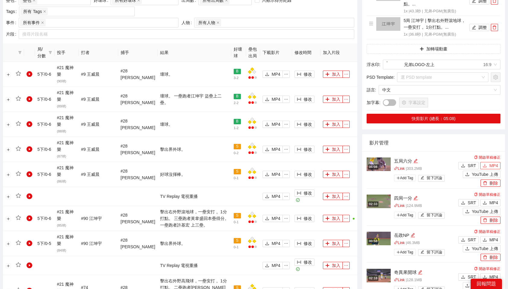
click at [490, 162] on span "MP4" at bounding box center [494, 165] width 9 height 7
click at [376, 158] on img at bounding box center [379, 165] width 24 height 14
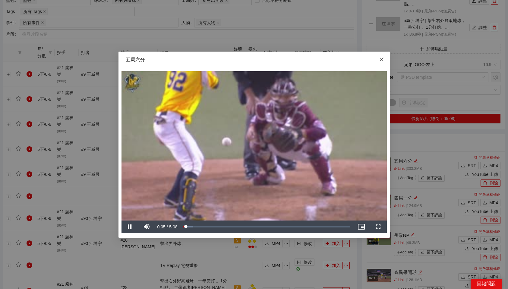
click at [381, 58] on icon "close" at bounding box center [382, 59] width 5 height 5
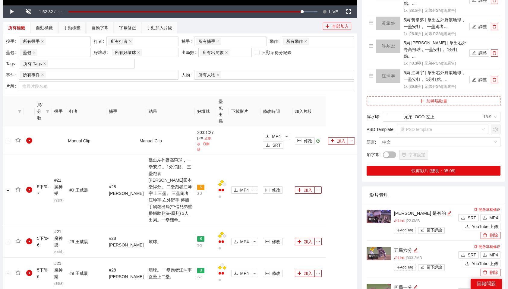
scroll to position [243, 0]
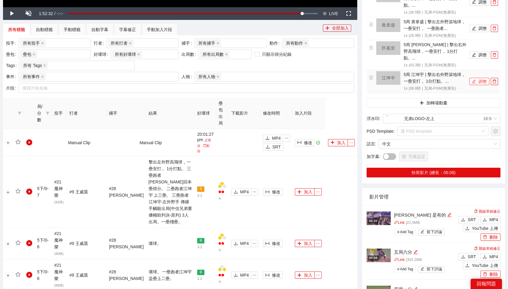
click at [475, 79] on icon "edit" at bounding box center [475, 81] width 4 height 4
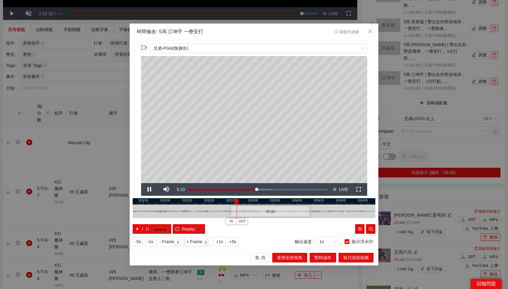
drag, startPoint x: 223, startPoint y: 200, endPoint x: 239, endPoint y: 200, distance: 16.3
click at [239, 200] on div at bounding box center [270, 201] width 243 height 6
click at [239, 200] on div at bounding box center [254, 201] width 243 height 6
click at [149, 190] on span "Video Player" at bounding box center [149, 190] width 17 height 0
drag, startPoint x: 250, startPoint y: 200, endPoint x: 317, endPoint y: 198, distance: 67.0
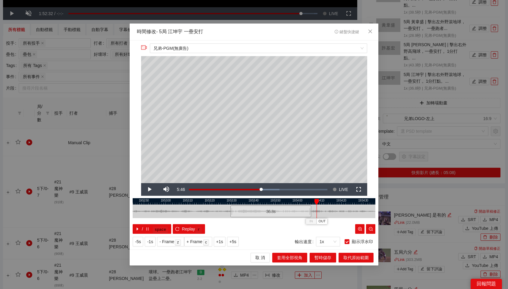
click at [317, 198] on div "**********" at bounding box center [254, 144] width 249 height 209
click at [371, 31] on icon "close" at bounding box center [371, 31] width 4 height 4
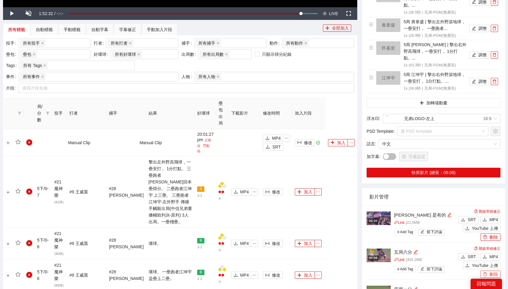
click at [495, 271] on button "刪除" at bounding box center [491, 274] width 20 height 7
click at [498, 237] on span "Yes" at bounding box center [497, 237] width 7 height 7
click at [304, 188] on button "加入" at bounding box center [305, 191] width 20 height 7
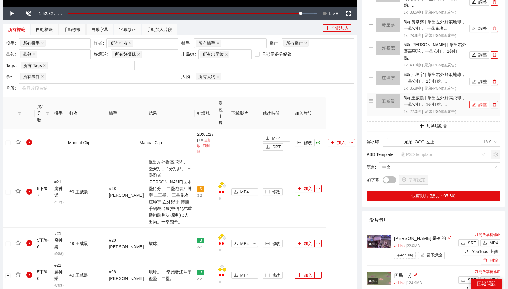
click at [480, 101] on button "調整" at bounding box center [480, 104] width 20 height 7
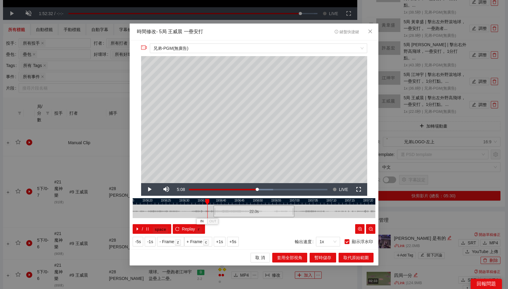
drag, startPoint x: 224, startPoint y: 199, endPoint x: 206, endPoint y: 200, distance: 17.2
click at [206, 200] on div at bounding box center [208, 202] width 4 height 6
click at [202, 220] on span "IN" at bounding box center [201, 221] width 3 height 5
drag, startPoint x: 209, startPoint y: 201, endPoint x: 313, endPoint y: 202, distance: 103.8
click at [313, 202] on div "19:56:15 19:56:20 19:56:25 19:56:30 19:56:35 19:56:40 19:56:45 19:56:50 19:56:5…" at bounding box center [254, 216] width 243 height 36
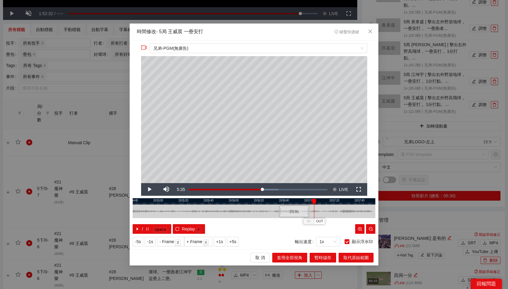
click at [303, 201] on div at bounding box center [254, 201] width 243 height 6
click at [312, 221] on span "OUT" at bounding box center [313, 221] width 7 height 5
click at [305, 199] on div at bounding box center [254, 201] width 243 height 6
click at [315, 221] on span "OUT" at bounding box center [312, 221] width 7 height 5
click at [327, 257] on span "暫時儲存" at bounding box center [323, 257] width 17 height 7
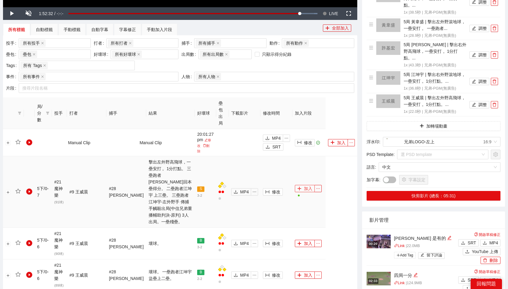
click at [307, 185] on button "加入" at bounding box center [305, 188] width 20 height 7
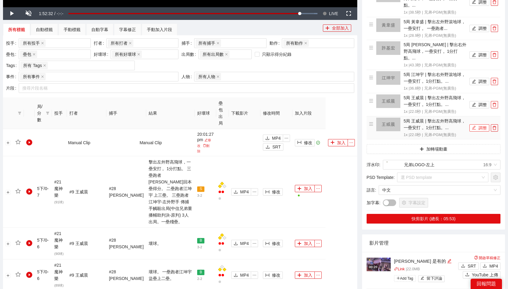
click at [473, 126] on icon "edit" at bounding box center [474, 128] width 4 height 4
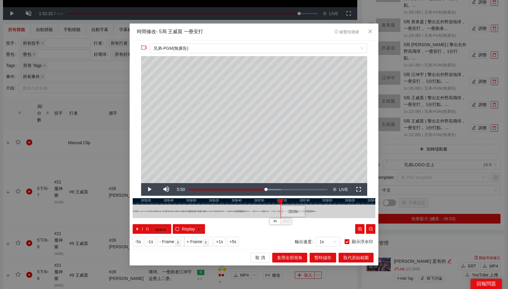
drag, startPoint x: 244, startPoint y: 211, endPoint x: 290, endPoint y: 213, distance: 46.5
click at [290, 213] on div "22.0 s" at bounding box center [293, 212] width 25 height 12
drag, startPoint x: 287, startPoint y: 201, endPoint x: 353, endPoint y: 204, distance: 65.9
click at [353, 204] on div "IN OUT" at bounding box center [351, 202] width 4 height 6
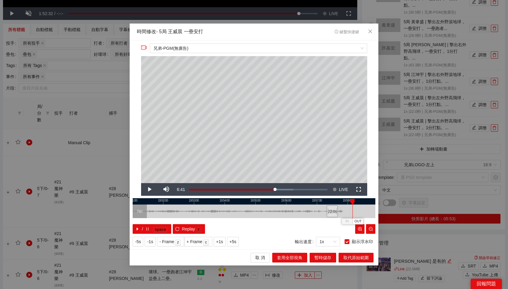
drag, startPoint x: 342, startPoint y: 201, endPoint x: 353, endPoint y: 202, distance: 11.5
click at [353, 202] on div at bounding box center [353, 202] width 4 height 6
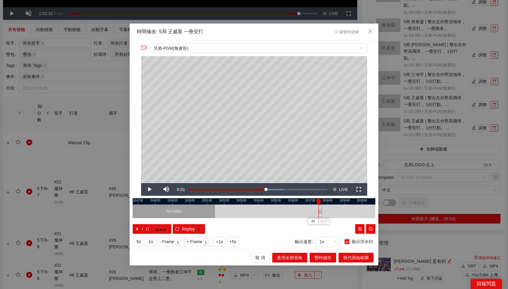
click at [321, 211] on div "11.4 s No Video" at bounding box center [254, 212] width 243 height 14
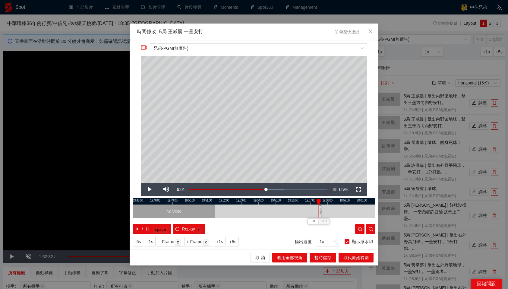
scroll to position [243, 0]
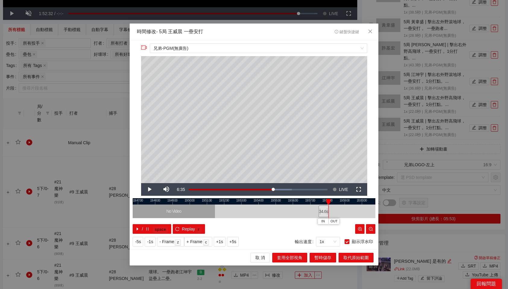
drag, startPoint x: 322, startPoint y: 211, endPoint x: 329, endPoint y: 210, distance: 6.7
click at [329, 210] on div "19:46:00 19:47:00 19:48:00 19:49:00 19:50:00 19:51:00 19:52:00 19:53:00 19:54:0…" at bounding box center [254, 216] width 243 height 36
drag, startPoint x: 325, startPoint y: 211, endPoint x: 357, endPoint y: 212, distance: 31.7
click at [357, 212] on div "34.6 s" at bounding box center [356, 212] width 10 height 12
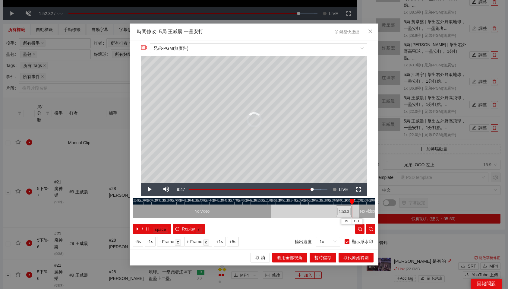
drag, startPoint x: 339, startPoint y: 211, endPoint x: 349, endPoint y: 211, distance: 10.9
click at [349, 211] on div at bounding box center [351, 212] width 4 height 14
click at [336, 200] on div at bounding box center [254, 201] width 243 height 6
click at [341, 211] on div "1:53.3" at bounding box center [344, 212] width 16 height 12
drag, startPoint x: 336, startPoint y: 202, endPoint x: 341, endPoint y: 202, distance: 5.1
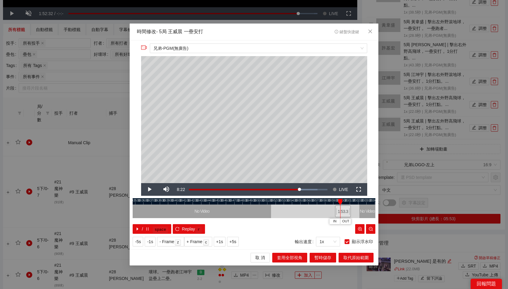
click at [341, 202] on div at bounding box center [340, 202] width 4 height 6
click at [346, 220] on span "OUT" at bounding box center [346, 221] width 7 height 5
click at [334, 202] on div at bounding box center [254, 201] width 243 height 6
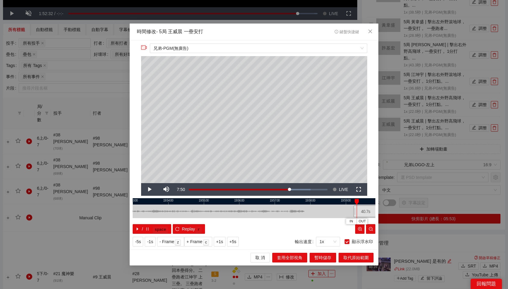
drag, startPoint x: 351, startPoint y: 201, endPoint x: 357, endPoint y: 201, distance: 6.6
click at [357, 201] on div at bounding box center [357, 202] width 4 height 6
click at [351, 224] on span "IN" at bounding box center [351, 221] width 3 height 5
drag, startPoint x: 297, startPoint y: 200, endPoint x: 307, endPoint y: 201, distance: 9.7
click at [307, 201] on div at bounding box center [306, 202] width 4 height 6
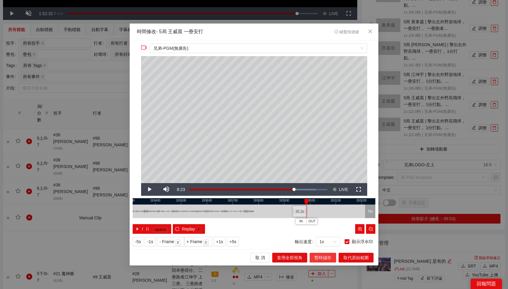
click at [325, 257] on span "暫時儲存" at bounding box center [323, 257] width 17 height 7
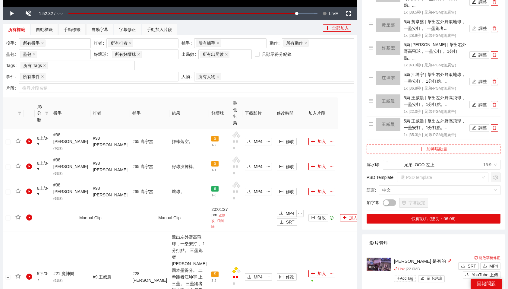
click at [447, 144] on button "加轉場動畫" at bounding box center [434, 149] width 134 height 10
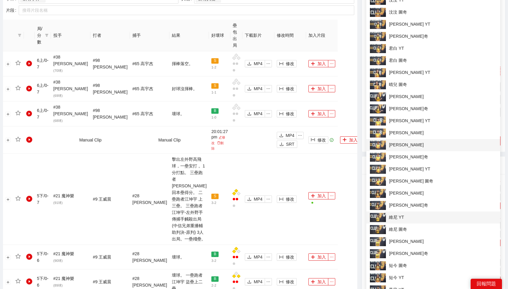
scroll to position [323, 0]
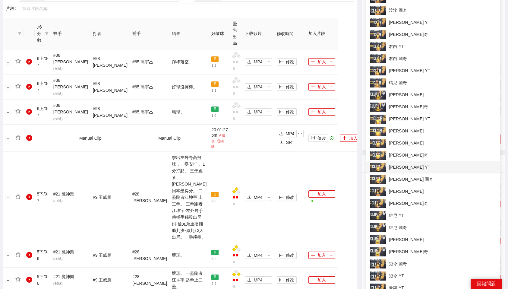
click at [409, 165] on span "[PERSON_NAME] YT" at bounding box center [433, 167] width 127 height 9
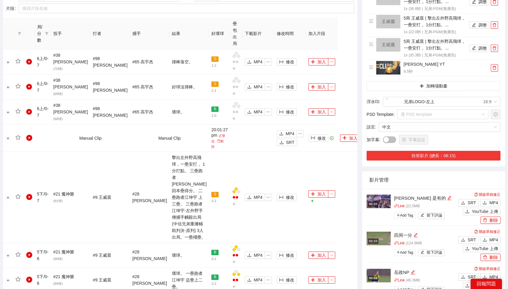
click at [469, 151] on button "快剪影片 (總長：06:15)" at bounding box center [434, 156] width 134 height 10
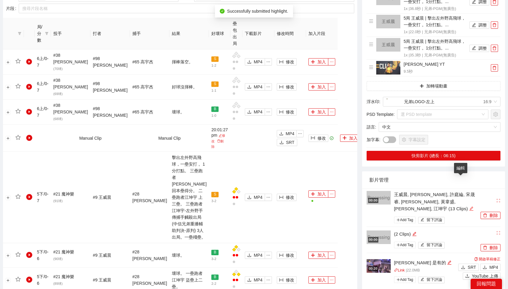
click at [470, 205] on div "編輯" at bounding box center [472, 208] width 5 height 7
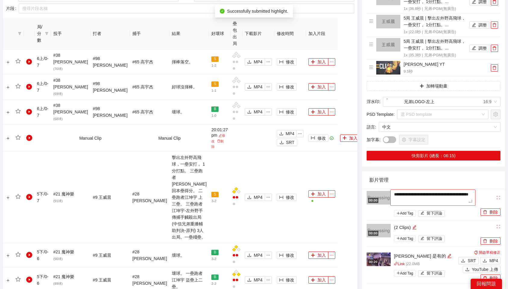
click at [447, 190] on textarea "**********" at bounding box center [433, 198] width 85 height 16
type textarea "*"
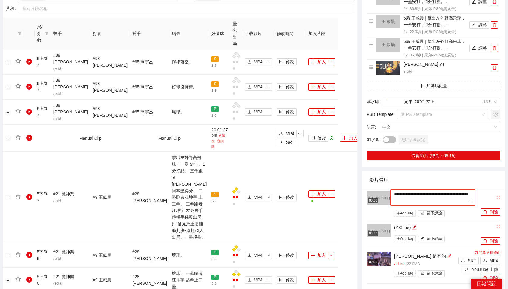
type textarea "*"
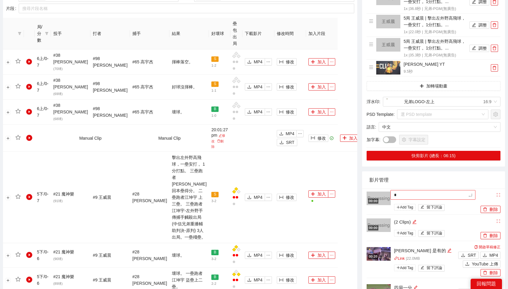
type textarea "**"
type textarea "***"
type textarea "**"
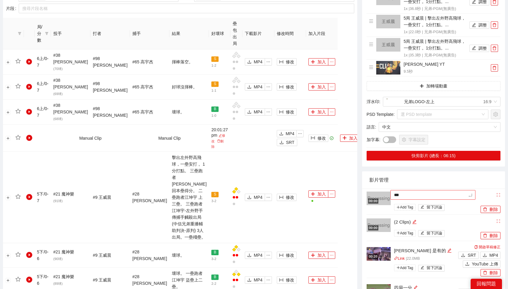
type textarea "**"
type textarea "***"
type textarea "****"
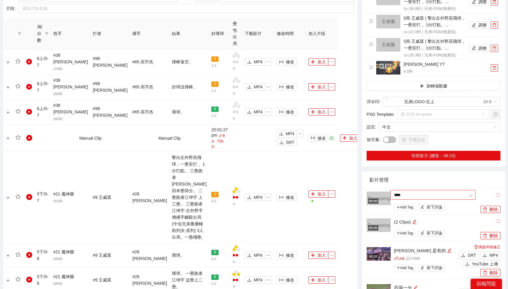
type textarea "*****"
type textarea "***"
type textarea "****"
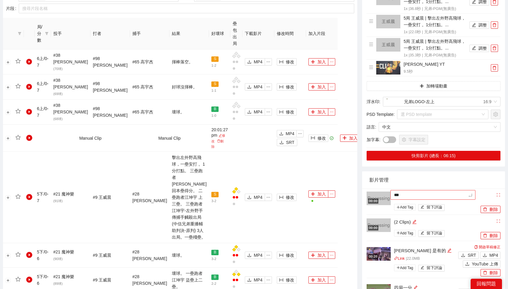
type textarea "****"
type textarea "***"
type textarea "**"
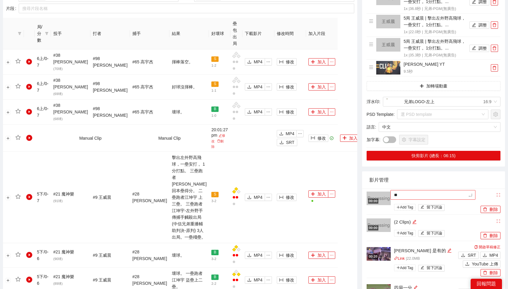
type textarea "*"
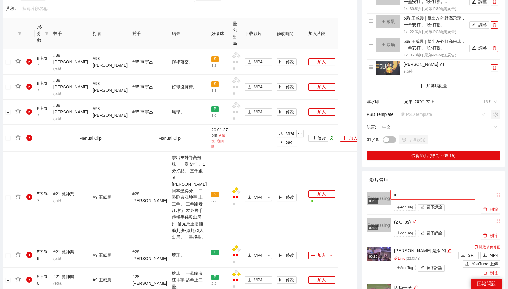
type textarea "*"
type textarea "**"
type textarea "***"
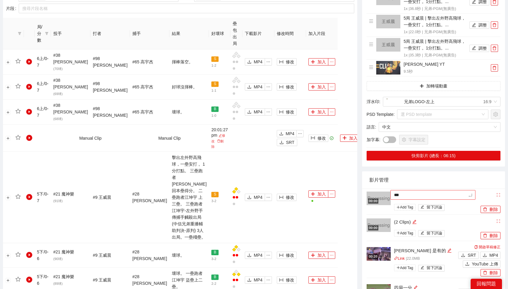
type textarea "***"
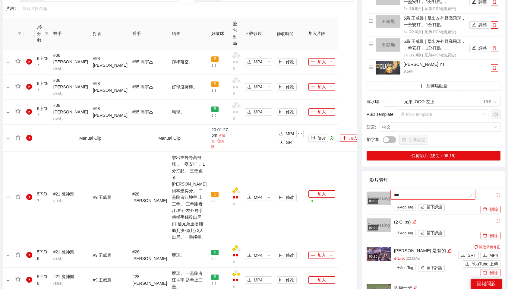
type textarea "***"
type textarea "****"
type textarea "**"
type textarea "***"
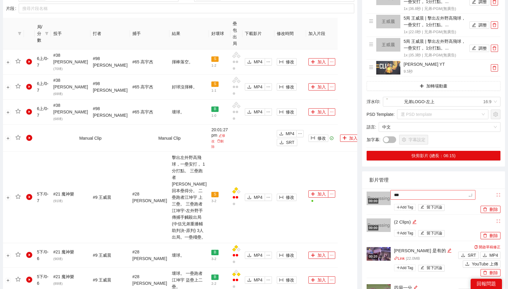
type textarea "****"
type textarea "***"
type textarea "**"
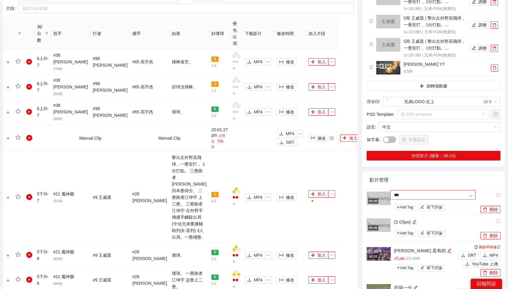
type textarea "**"
type textarea "*"
type textarea "**"
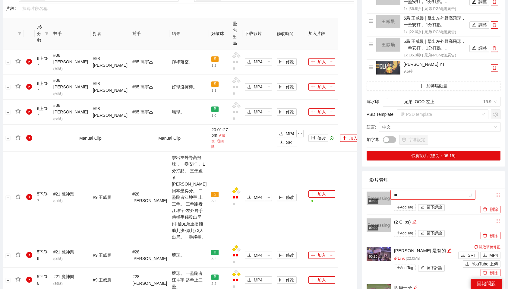
type textarea "***"
type textarea "**"
type textarea "***"
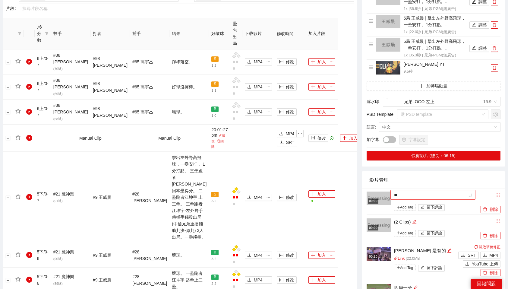
type textarea "***"
type textarea "****"
type textarea "*****"
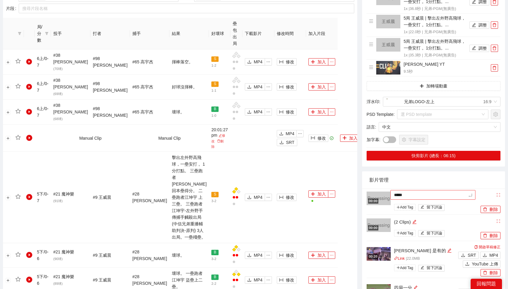
type textarea "***"
type textarea "****"
type textarea "*****"
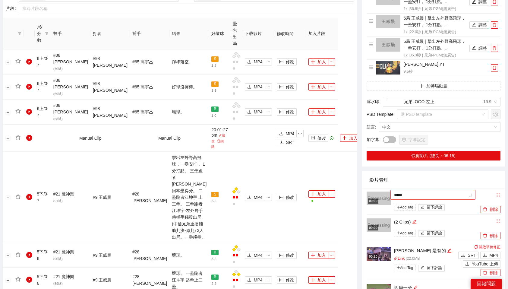
type textarea "****"
click at [418, 171] on div "影片管理" at bounding box center [434, 179] width 129 height 17
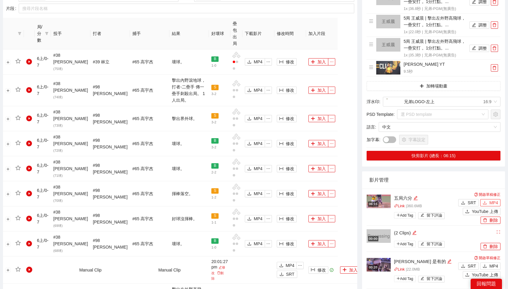
click at [496, 199] on span "MP4" at bounding box center [494, 202] width 9 height 7
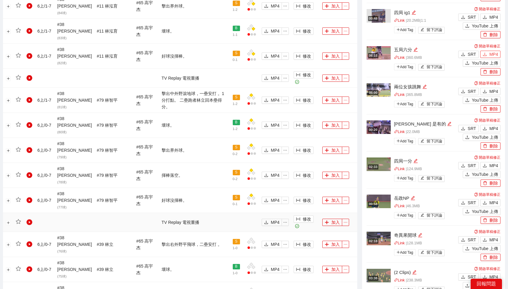
scroll to position [537, 0]
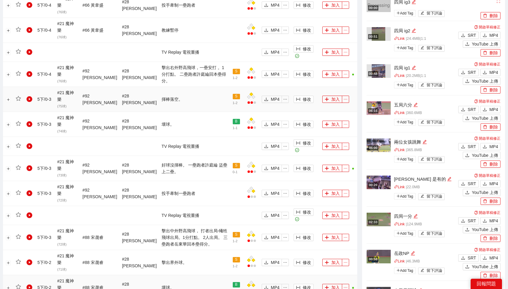
scroll to position [517, 0]
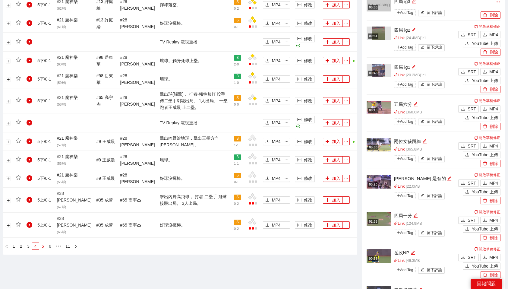
click at [43, 243] on link "5" at bounding box center [43, 246] width 7 height 7
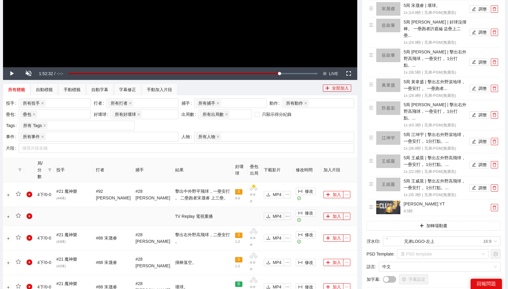
scroll to position [183, 0]
click at [328, 191] on button "加入" at bounding box center [334, 194] width 20 height 7
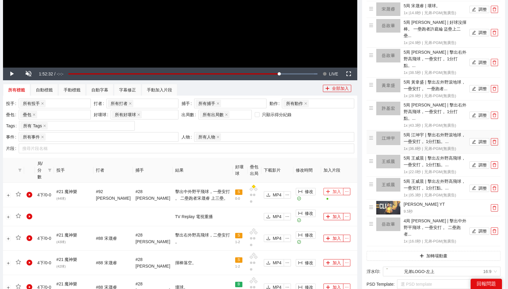
scroll to position [0, 0]
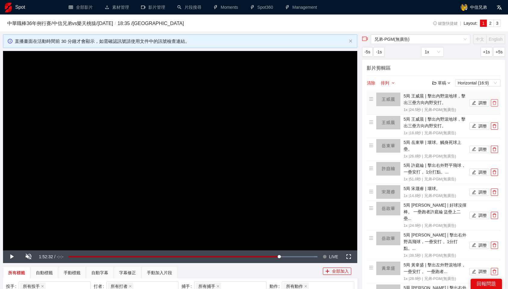
click at [496, 104] on icon "delete" at bounding box center [495, 103] width 4 height 4
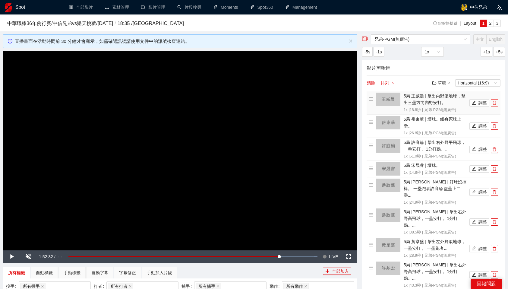
click at [496, 104] on icon "delete" at bounding box center [495, 103] width 4 height 4
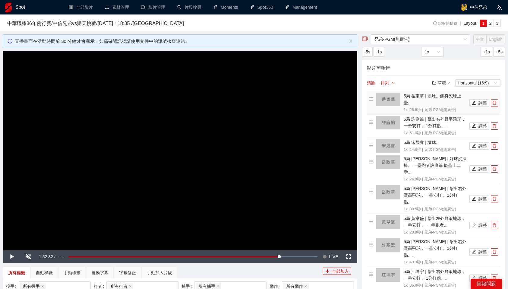
click at [496, 104] on icon "delete" at bounding box center [495, 103] width 4 height 4
click at [496, 124] on icon "delete" at bounding box center [495, 126] width 4 height 4
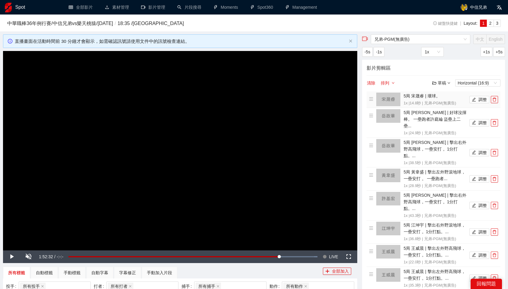
click at [496, 104] on li "5局 宋晟睿 | 壞球。 1x | 14.8 秒 | 兄弟-PGM(無廣告) 調整" at bounding box center [433, 100] width 129 height 14
click at [496, 102] on button "button" at bounding box center [494, 99] width 7 height 7
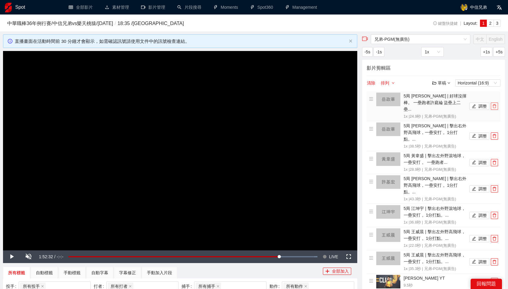
click at [496, 104] on icon "delete" at bounding box center [495, 106] width 4 height 4
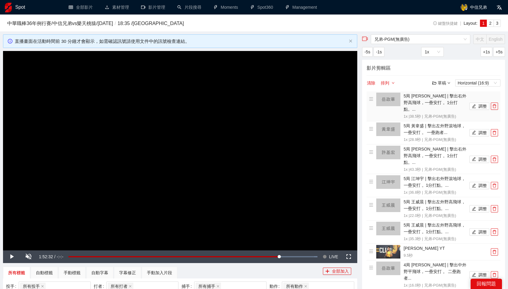
click at [496, 104] on icon "delete" at bounding box center [495, 106] width 4 height 4
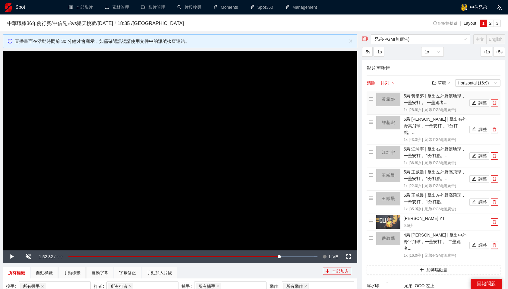
click at [496, 102] on icon "delete" at bounding box center [495, 103] width 4 height 4
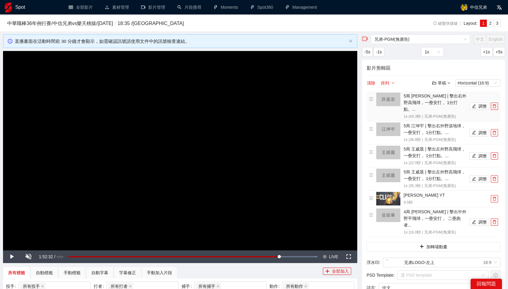
click at [496, 104] on icon "delete" at bounding box center [495, 106] width 4 height 4
click at [496, 131] on icon "delete" at bounding box center [495, 133] width 4 height 4
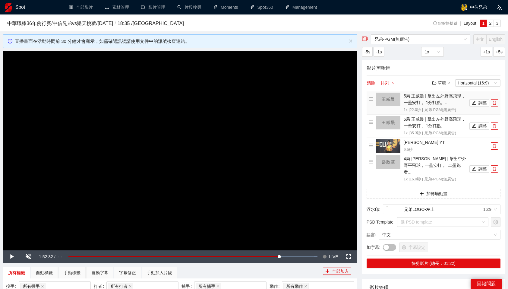
click at [496, 102] on icon "delete" at bounding box center [495, 103] width 4 height 4
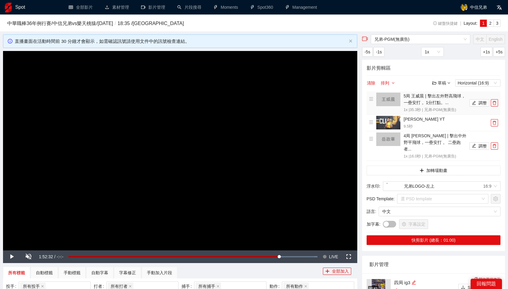
click at [496, 102] on icon "delete" at bounding box center [495, 103] width 4 height 4
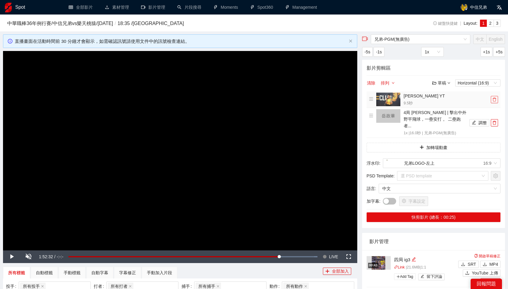
click at [496, 102] on button "button" at bounding box center [494, 99] width 7 height 7
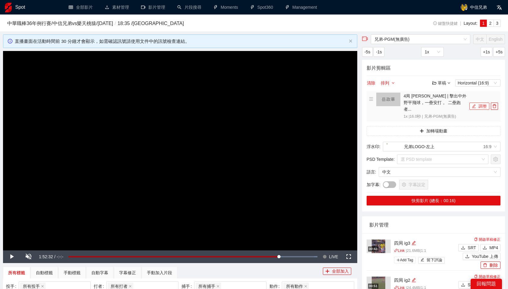
click at [483, 103] on button "調整" at bounding box center [480, 106] width 20 height 7
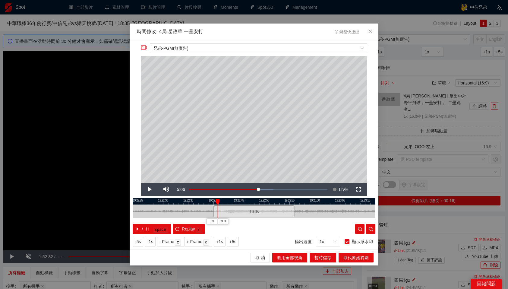
click at [209, 200] on div at bounding box center [254, 201] width 243 height 6
click at [205, 221] on span "IN" at bounding box center [202, 221] width 3 height 5
drag, startPoint x: 214, startPoint y: 199, endPoint x: 297, endPoint y: 206, distance: 83.3
click at [297, 206] on div "19:22:20 19:22:25 19:22:30 19:22:35 19:22:40 19:22:45 19:22:50 19:22:55 19:23:0…" at bounding box center [254, 216] width 243 height 36
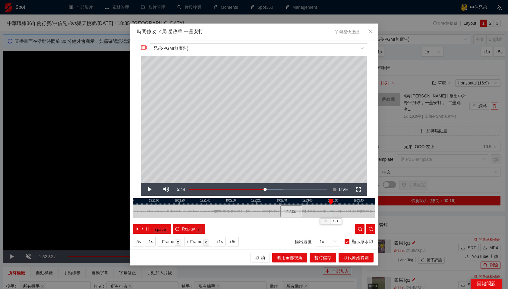
drag, startPoint x: 303, startPoint y: 201, endPoint x: 332, endPoint y: 203, distance: 28.7
click at [332, 203] on div at bounding box center [331, 202] width 4 height 6
click at [324, 200] on div at bounding box center [254, 201] width 243 height 6
click at [319, 202] on div at bounding box center [254, 201] width 243 height 6
click at [334, 221] on span "OUT" at bounding box center [331, 221] width 7 height 5
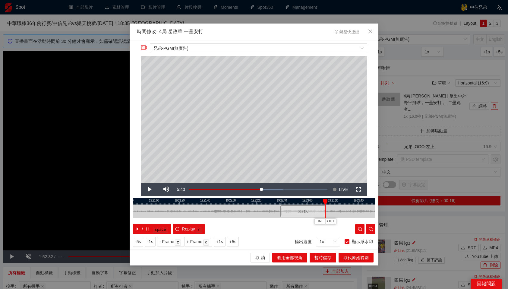
click at [282, 225] on div "/ space Replay r" at bounding box center [254, 229] width 243 height 10
click at [328, 257] on span "暫時儲存" at bounding box center [323, 257] width 17 height 7
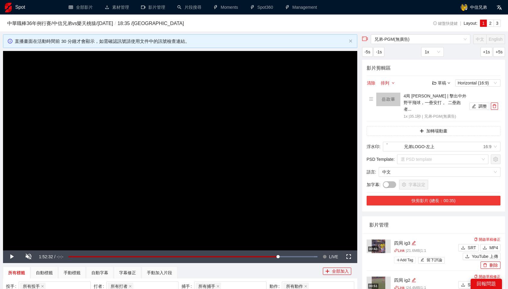
click at [461, 196] on button "快剪影片 (總長：00:35)" at bounding box center [434, 201] width 134 height 10
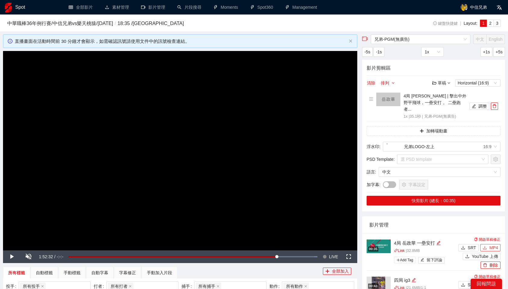
click at [494, 244] on span "MP4" at bounding box center [494, 247] width 9 height 7
click at [496, 104] on icon "delete" at bounding box center [495, 106] width 4 height 4
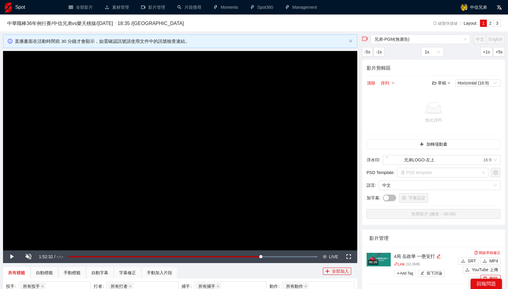
scroll to position [535, 0]
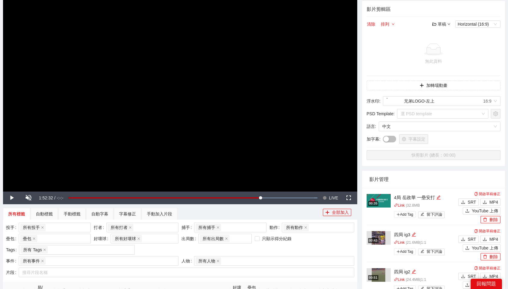
scroll to position [83, 0]
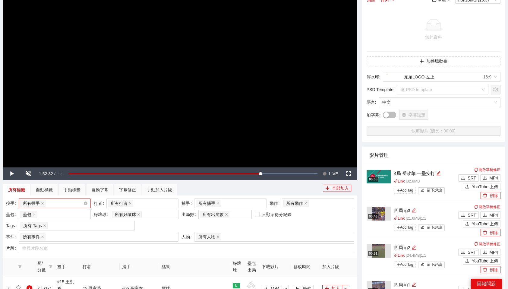
click at [70, 207] on div "所有投手 + 0 ..." at bounding box center [51, 203] width 63 height 8
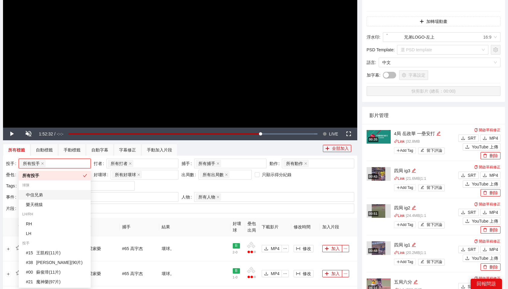
scroll to position [136, 0]
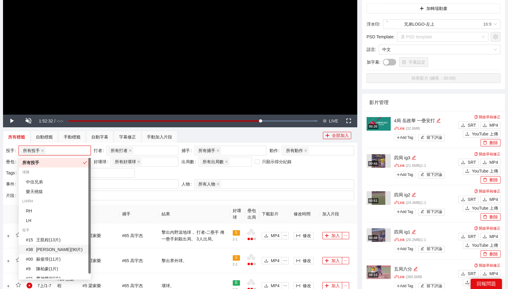
click at [54, 251] on div "# 38 李博登 ( 90 片 )" at bounding box center [56, 249] width 61 height 7
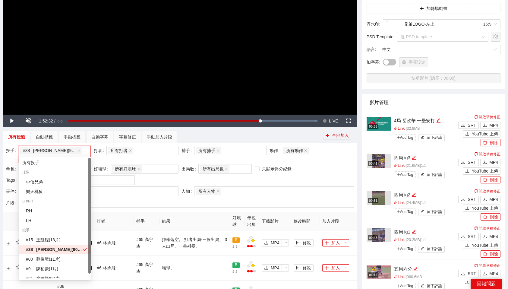
click at [209, 212] on th "結果" at bounding box center [195, 221] width 71 height 18
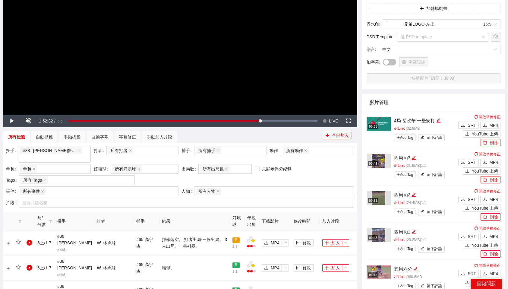
scroll to position [507, 0]
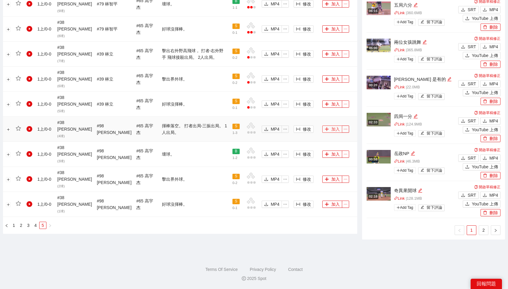
click at [327, 127] on icon "plus" at bounding box center [327, 129] width 4 height 4
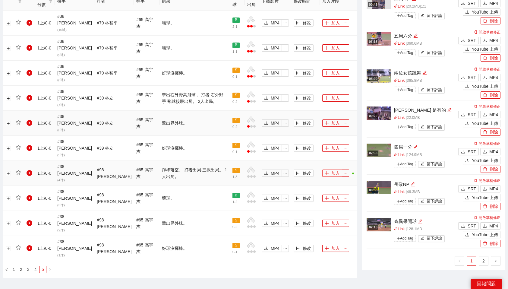
scroll to position [348, 0]
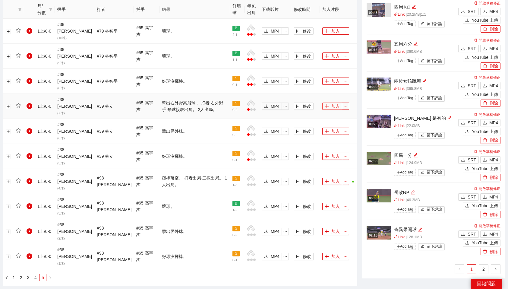
click at [329, 103] on button "加入" at bounding box center [333, 106] width 20 height 7
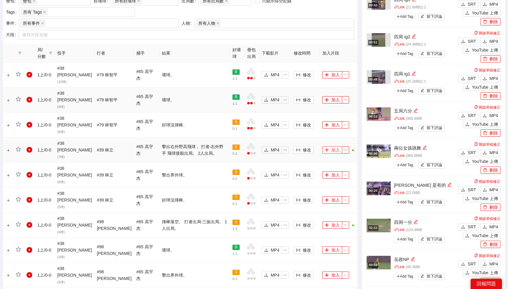
scroll to position [296, 0]
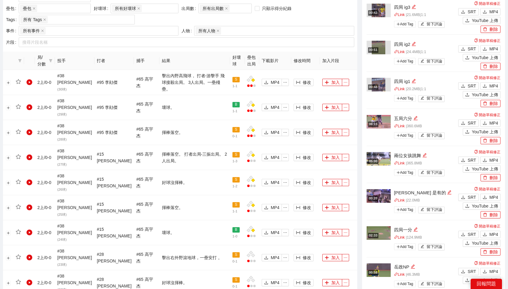
scroll to position [507, 0]
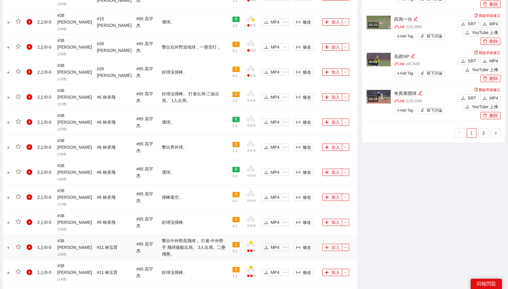
click at [331, 244] on button "加入" at bounding box center [333, 247] width 20 height 7
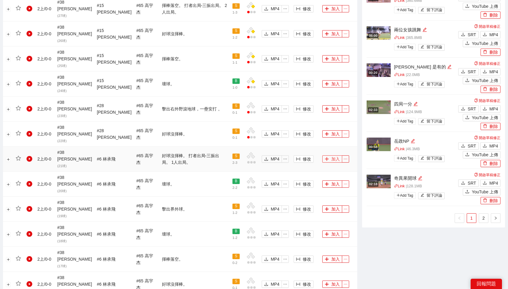
click at [331, 155] on button "加入" at bounding box center [333, 158] width 20 height 7
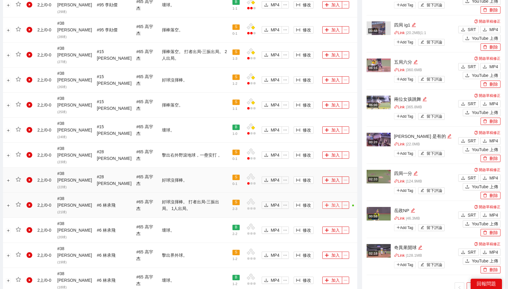
scroll to position [390, 0]
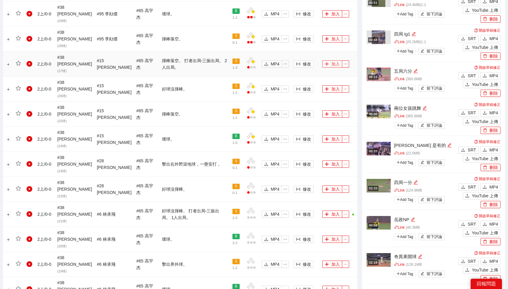
click at [330, 60] on button "加入" at bounding box center [333, 63] width 20 height 7
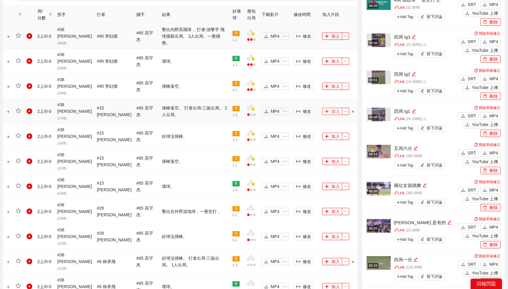
scroll to position [339, 0]
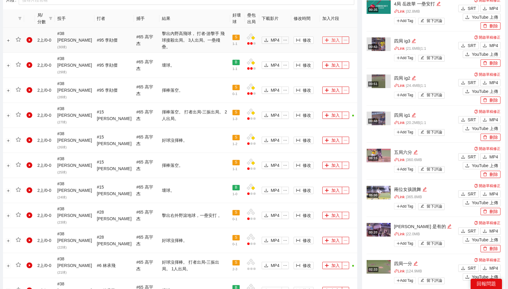
click at [329, 37] on button "加入" at bounding box center [333, 40] width 20 height 7
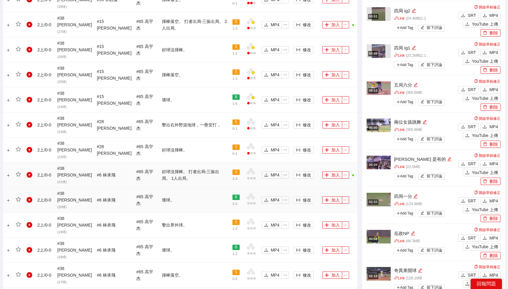
scroll to position [507, 0]
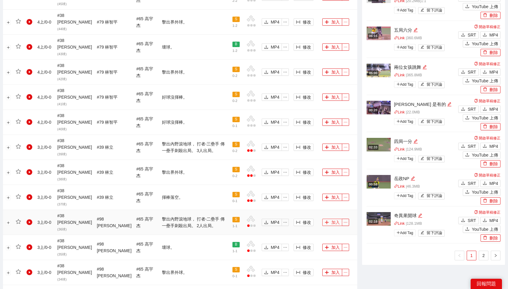
click at [333, 219] on button "加入" at bounding box center [333, 222] width 20 height 7
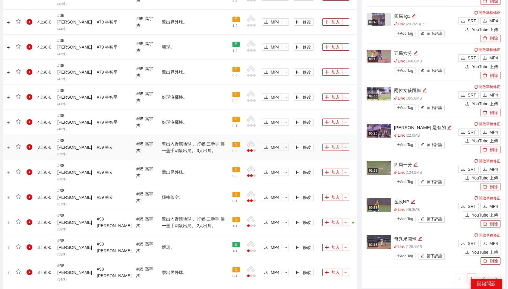
click at [333, 144] on button "加入" at bounding box center [333, 147] width 20 height 7
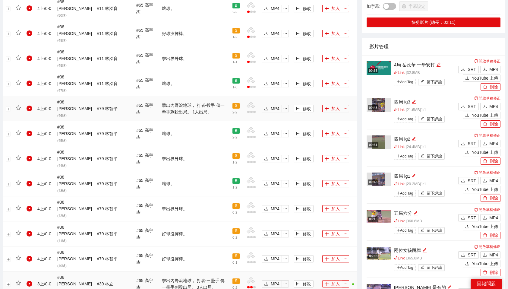
scroll to position [369, 0]
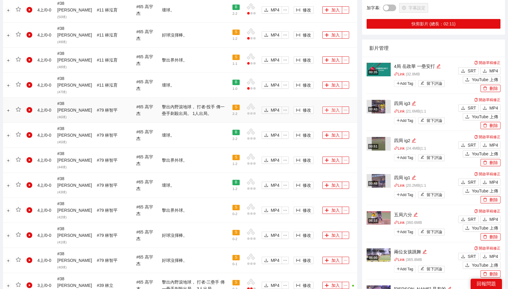
click at [327, 108] on icon "plus" at bounding box center [327, 110] width 4 height 4
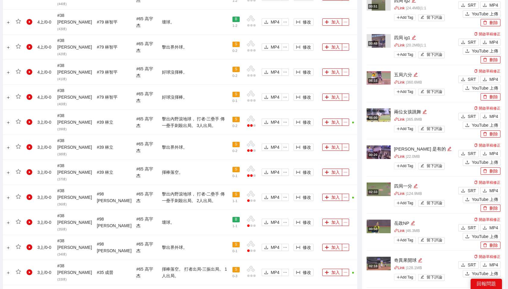
scroll to position [588, 0]
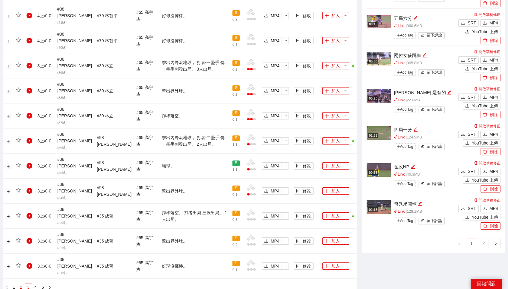
click at [20, 284] on link "2" at bounding box center [21, 287] width 7 height 7
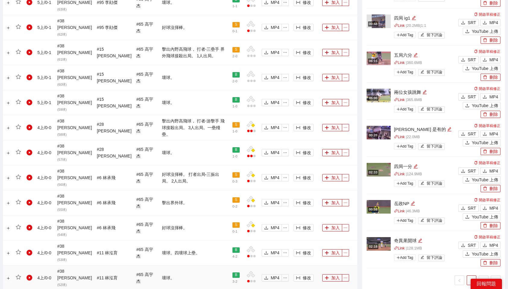
scroll to position [518, 0]
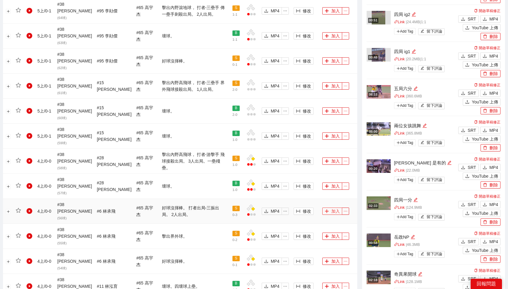
click at [333, 208] on button "加入" at bounding box center [333, 211] width 20 height 7
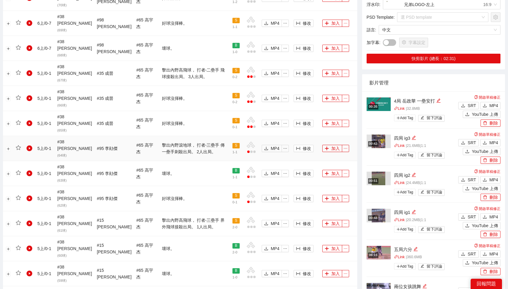
scroll to position [380, 0]
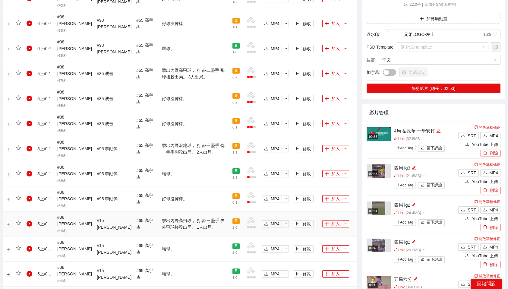
click at [335, 220] on button "加入" at bounding box center [333, 223] width 20 height 7
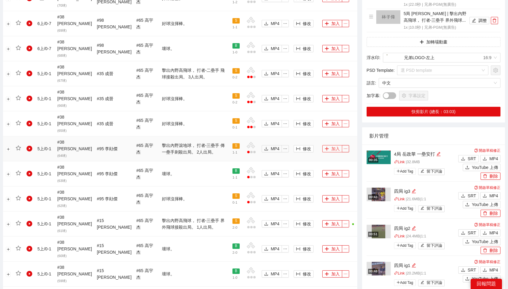
click at [329, 145] on button "加入" at bounding box center [333, 148] width 20 height 7
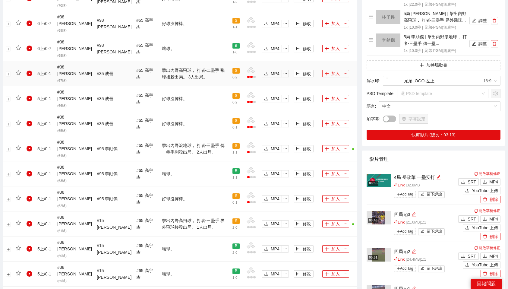
click at [330, 70] on button "加入" at bounding box center [333, 73] width 20 height 7
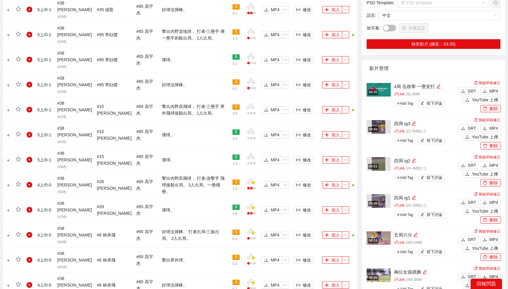
scroll to position [561, 0]
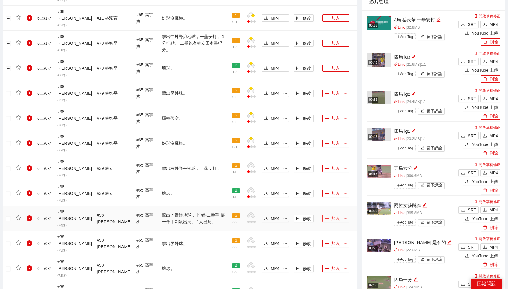
click at [330, 215] on button "加入" at bounding box center [333, 218] width 20 height 7
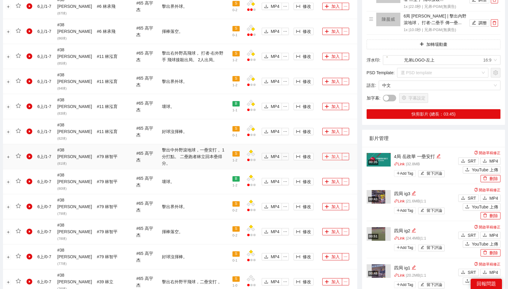
scroll to position [420, 0]
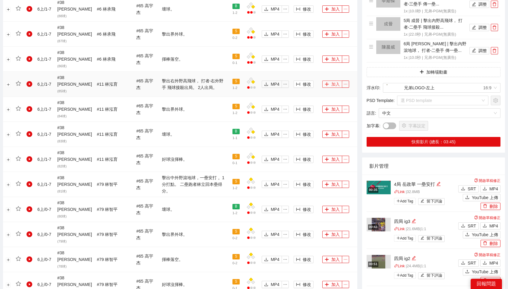
click at [331, 81] on button "加入" at bounding box center [333, 84] width 20 height 7
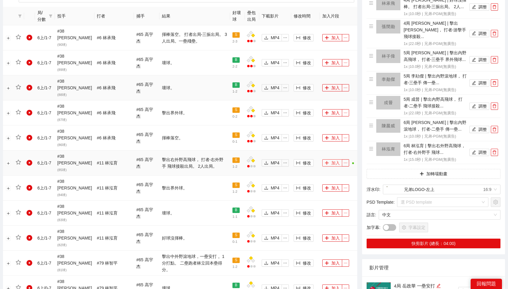
scroll to position [337, 0]
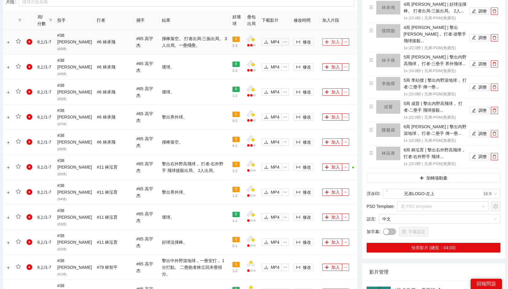
click at [330, 38] on button "加入" at bounding box center [333, 41] width 20 height 7
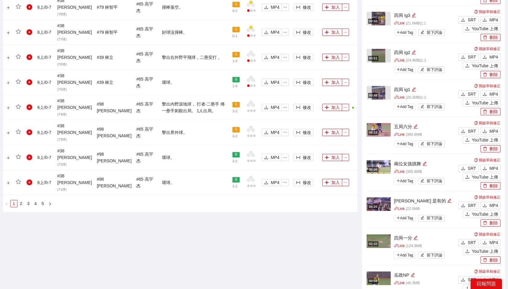
scroll to position [0, 0]
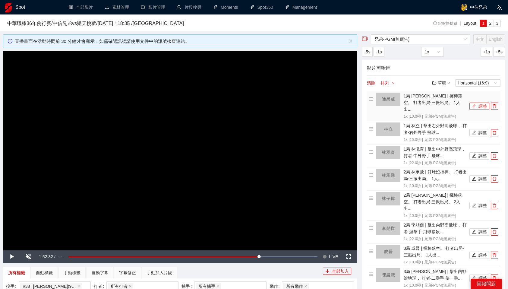
click at [476, 104] on icon "edit" at bounding box center [474, 106] width 4 height 4
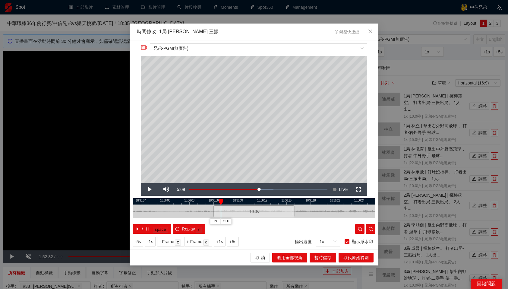
click at [210, 201] on div at bounding box center [254, 201] width 243 height 6
drag, startPoint x: 210, startPoint y: 201, endPoint x: 192, endPoint y: 202, distance: 18.1
click at [192, 202] on div at bounding box center [192, 202] width 4 height 6
click at [188, 220] on span "IN" at bounding box center [186, 221] width 3 height 5
click at [188, 222] on span "IN" at bounding box center [186, 221] width 3 height 5
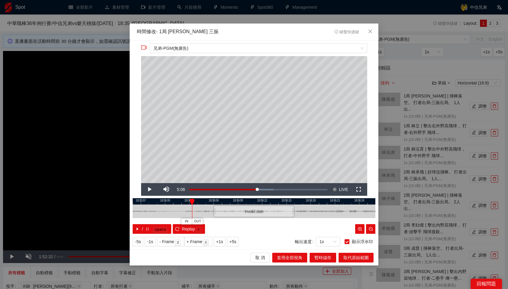
click at [243, 237] on div "-5s -1s - Frame z + Frame c +1s +5s 輸出速度 1x 顯示浮水印" at bounding box center [254, 242] width 243 height 10
click at [268, 236] on div "**********" at bounding box center [254, 144] width 249 height 209
click at [186, 221] on span "IN" at bounding box center [186, 221] width 3 height 5
click at [255, 228] on div "/ space Replay r" at bounding box center [254, 229] width 243 height 10
click at [320, 259] on span "暫時儲存" at bounding box center [323, 257] width 17 height 7
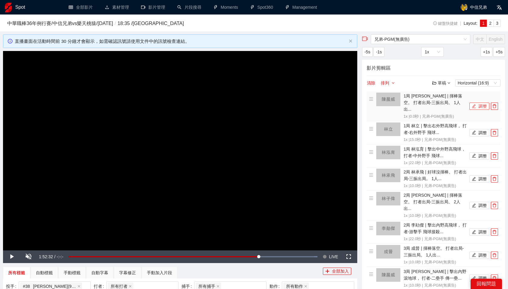
click at [481, 103] on button "調整" at bounding box center [480, 106] width 20 height 7
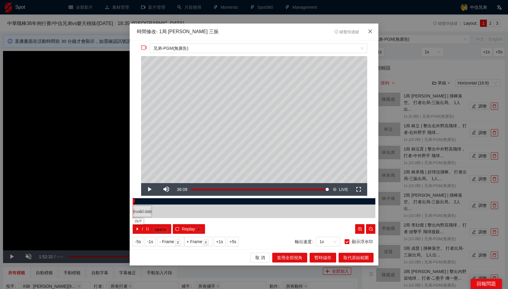
click at [367, 33] on span "Close" at bounding box center [370, 32] width 16 height 16
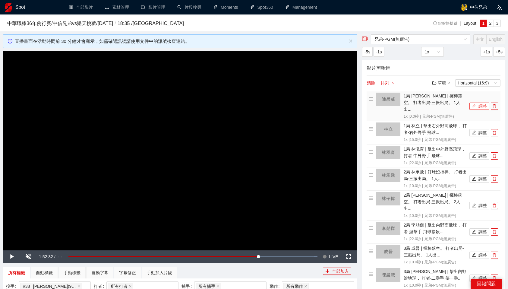
click at [487, 103] on button "調整" at bounding box center [480, 106] width 20 height 7
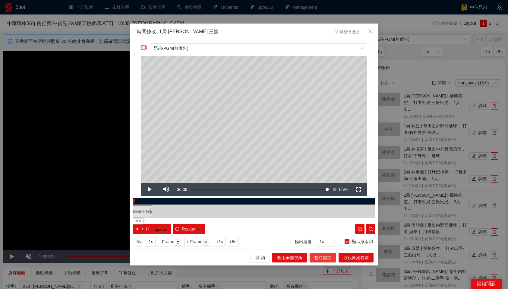
click at [329, 261] on button "暫時儲存" at bounding box center [323, 258] width 27 height 10
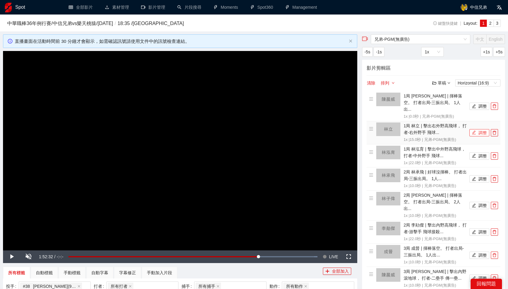
click at [473, 130] on span "edit" at bounding box center [474, 132] width 4 height 5
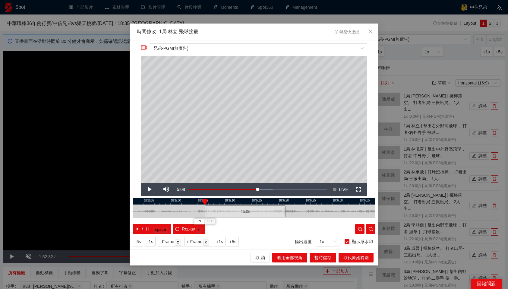
drag, startPoint x: 239, startPoint y: 211, endPoint x: 230, endPoint y: 210, distance: 8.8
click at [230, 210] on div "15.0 s" at bounding box center [245, 212] width 81 height 12
drag, startPoint x: 211, startPoint y: 200, endPoint x: 255, endPoint y: 202, distance: 44.4
click at [255, 202] on div at bounding box center [256, 202] width 4 height 6
click at [259, 199] on div at bounding box center [254, 201] width 243 height 6
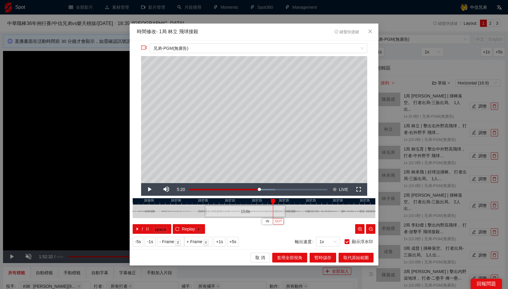
click at [282, 221] on button "OUT" at bounding box center [278, 221] width 11 height 6
click at [324, 260] on span "暫時儲存" at bounding box center [323, 257] width 17 height 7
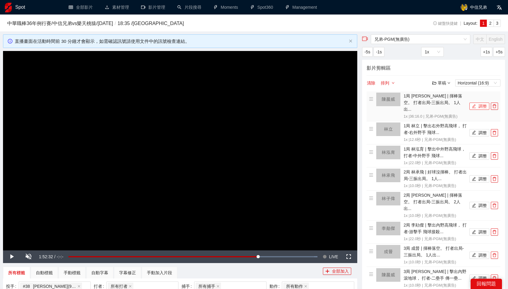
click at [486, 103] on button "調整" at bounding box center [480, 106] width 20 height 7
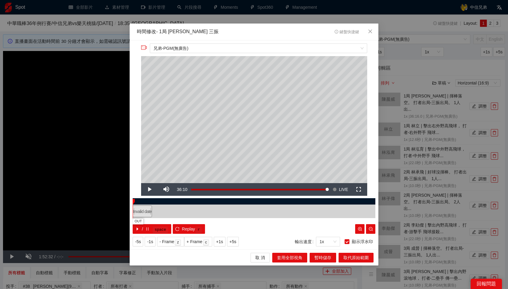
drag, startPoint x: 146, startPoint y: 210, endPoint x: 166, endPoint y: 209, distance: 19.3
click at [166, 209] on div "Invalid date" at bounding box center [254, 212] width 243 height 14
drag, startPoint x: 146, startPoint y: 211, endPoint x: 163, endPoint y: 212, distance: 16.9
click at [163, 212] on div "Invalid date" at bounding box center [254, 212] width 243 height 14
click at [369, 31] on icon "close" at bounding box center [370, 31] width 5 height 5
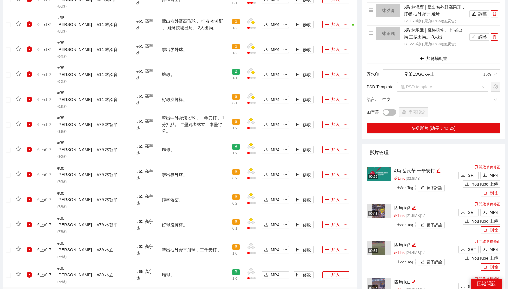
scroll to position [477, 0]
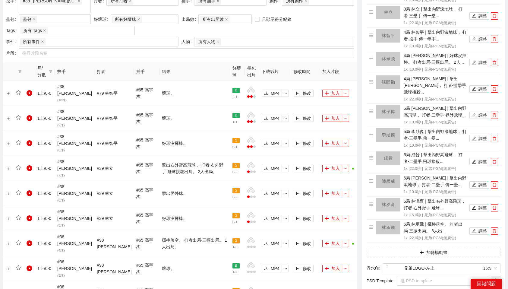
scroll to position [274, 0]
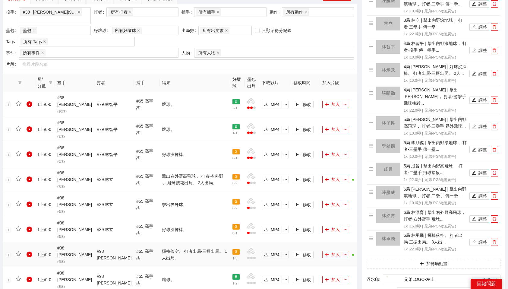
click at [330, 251] on button "加入" at bounding box center [333, 254] width 20 height 7
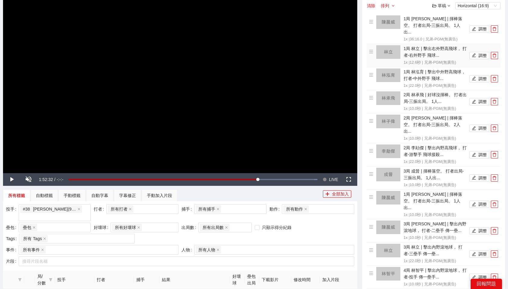
scroll to position [78, 0]
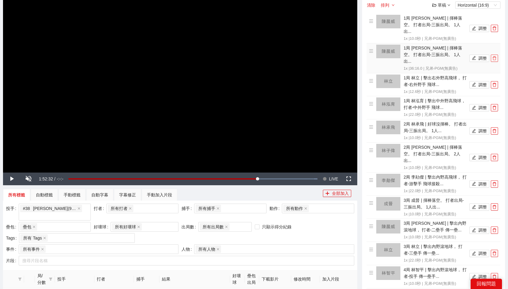
click at [495, 55] on button "button" at bounding box center [494, 58] width 7 height 7
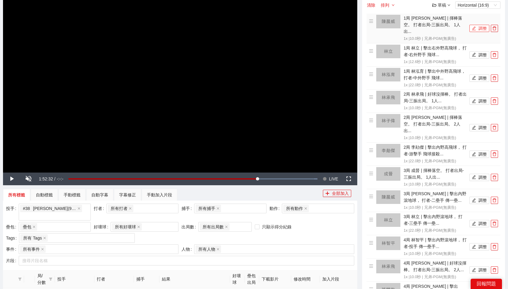
click at [480, 25] on button "調整" at bounding box center [480, 28] width 20 height 7
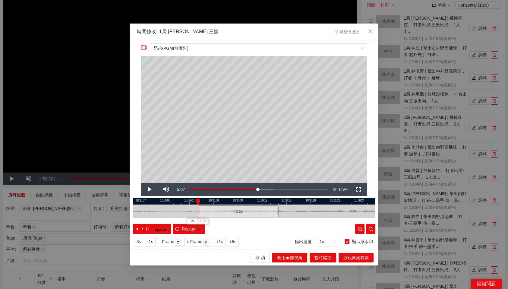
drag, startPoint x: 248, startPoint y: 210, endPoint x: 232, endPoint y: 212, distance: 15.8
click at [232, 212] on div "10.0 s" at bounding box center [238, 212] width 81 height 12
drag, startPoint x: 208, startPoint y: 202, endPoint x: 212, endPoint y: 202, distance: 4.2
click at [212, 202] on div at bounding box center [258, 201] width 243 height 6
drag, startPoint x: 224, startPoint y: 200, endPoint x: 333, endPoint y: 208, distance: 108.6
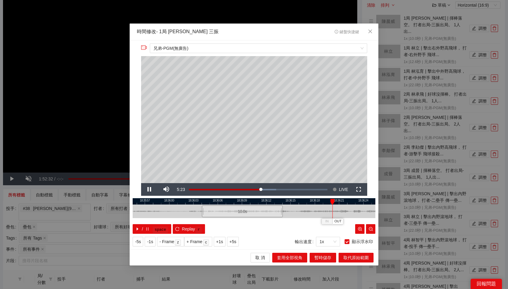
click at [333, 205] on div "IN OUT" at bounding box center [333, 202] width 4 height 6
click at [358, 221] on span "OUT" at bounding box center [356, 221] width 7 height 5
click at [323, 256] on span "暫時儲存" at bounding box center [323, 257] width 17 height 7
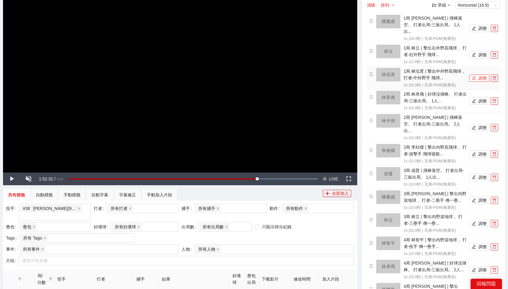
click at [477, 75] on button "調整" at bounding box center [480, 78] width 20 height 7
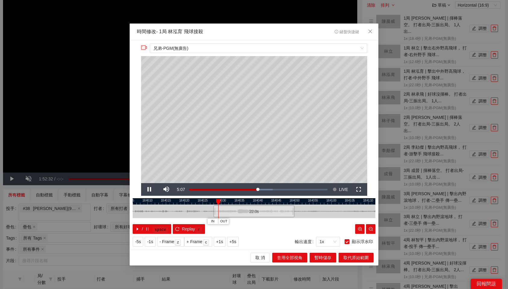
click at [203, 202] on div at bounding box center [254, 201] width 243 height 6
drag, startPoint x: 242, startPoint y: 200, endPoint x: 287, endPoint y: 201, distance: 45.0
click at [287, 201] on div at bounding box center [287, 202] width 4 height 6
drag, startPoint x: 301, startPoint y: 200, endPoint x: 312, endPoint y: 199, distance: 11.2
click at [312, 199] on div at bounding box center [312, 202] width 4 height 6
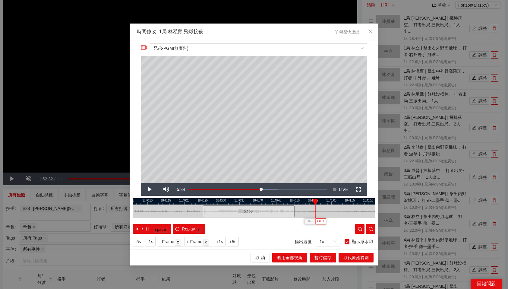
click at [321, 220] on span "OUT" at bounding box center [320, 221] width 7 height 5
click at [323, 256] on span "暫時儲存" at bounding box center [323, 257] width 17 height 7
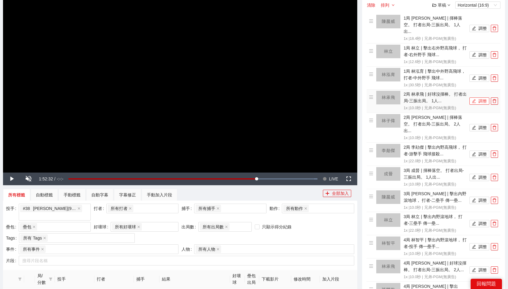
click at [477, 97] on button "調整" at bounding box center [480, 100] width 20 height 7
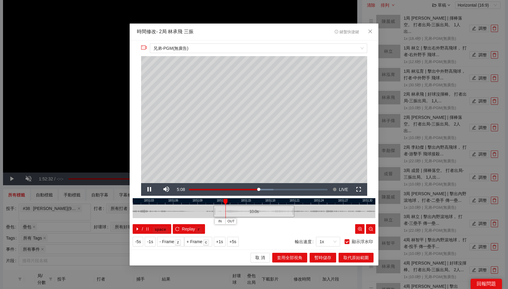
click at [205, 200] on div at bounding box center [254, 201] width 243 height 6
click at [200, 201] on div at bounding box center [254, 201] width 243 height 6
click at [196, 219] on span "IN" at bounding box center [194, 221] width 3 height 5
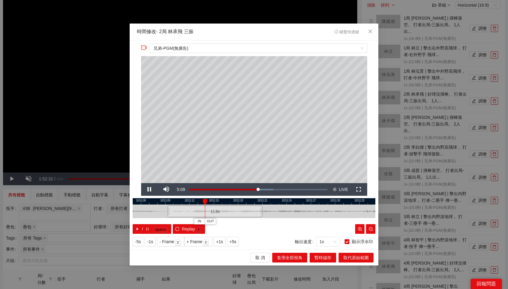
drag, startPoint x: 228, startPoint y: 199, endPoint x: 196, endPoint y: 207, distance: 33.0
click at [196, 207] on div "18:51:03 18:51:06 18:51:09 18:51:12 18:51:15 18:51:18 18:51:21 18:51:24 18:51:2…" at bounding box center [254, 216] width 243 height 36
drag, startPoint x: 215, startPoint y: 200, endPoint x: 330, endPoint y: 201, distance: 114.4
click at [330, 201] on div "18:51:03 18:51:06 18:51:09 18:51:12 18:51:15 18:51:18 18:51:21 18:51:24 18:51:2…" at bounding box center [254, 216] width 243 height 36
click at [343, 221] on span "OUT" at bounding box center [340, 221] width 7 height 5
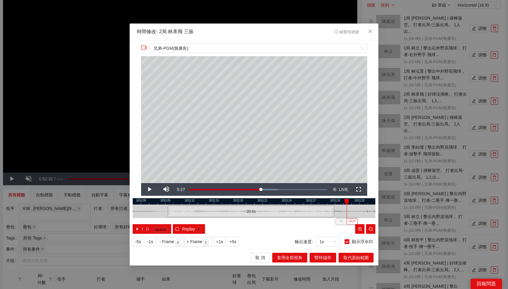
click at [354, 221] on span "OUT" at bounding box center [352, 221] width 7 height 5
click at [319, 258] on span "暫時儲存" at bounding box center [323, 257] width 17 height 7
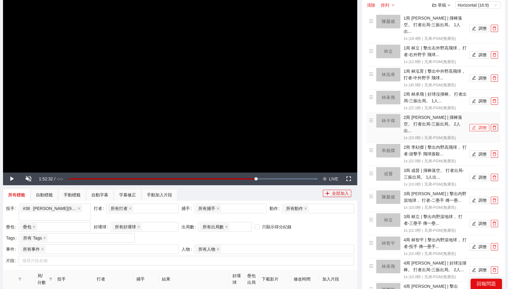
click at [478, 124] on button "調整" at bounding box center [480, 127] width 20 height 7
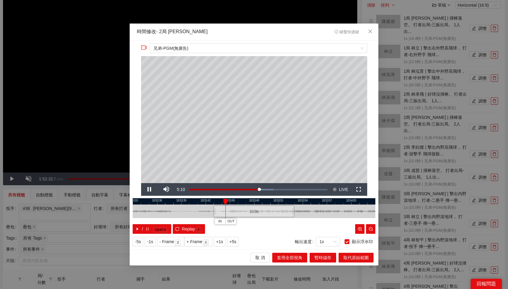
click at [198, 200] on div at bounding box center [254, 201] width 243 height 6
click at [199, 199] on div at bounding box center [254, 201] width 243 height 6
click at [195, 220] on button "IN" at bounding box center [193, 221] width 11 height 6
drag, startPoint x: 231, startPoint y: 201, endPoint x: 328, endPoint y: 205, distance: 97.2
click at [328, 205] on div "IN OUT" at bounding box center [328, 202] width 4 height 6
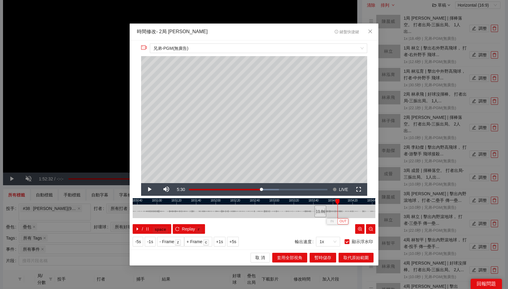
click at [347, 221] on button "OUT" at bounding box center [343, 221] width 11 height 6
click at [326, 260] on span "暫時儲存" at bounding box center [323, 257] width 17 height 7
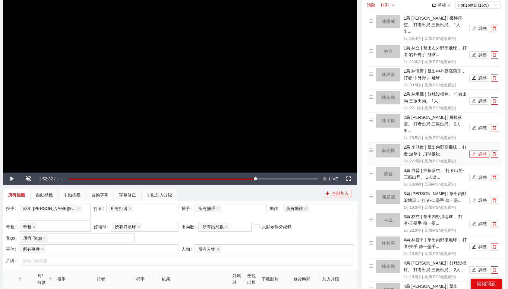
click at [477, 151] on button "調整" at bounding box center [480, 154] width 20 height 7
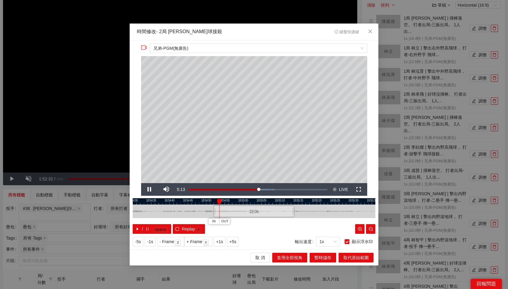
click at [204, 202] on div at bounding box center [254, 201] width 243 height 6
click at [198, 221] on span "IN" at bounding box center [197, 221] width 3 height 5
drag, startPoint x: 225, startPoint y: 201, endPoint x: 245, endPoint y: 202, distance: 20.5
click at [245, 202] on div at bounding box center [245, 202] width 4 height 6
click at [259, 221] on span "OUT" at bounding box center [257, 221] width 7 height 5
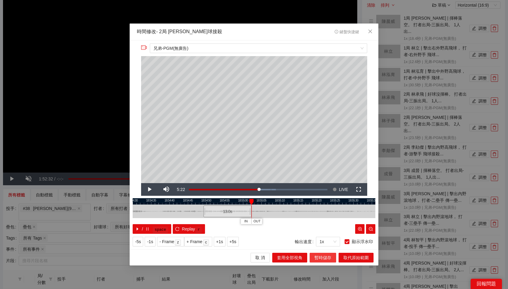
click at [326, 259] on span "暫時儲存" at bounding box center [323, 257] width 17 height 7
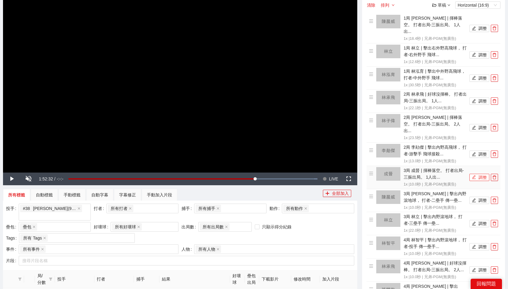
click at [479, 174] on button "調整" at bounding box center [480, 177] width 20 height 7
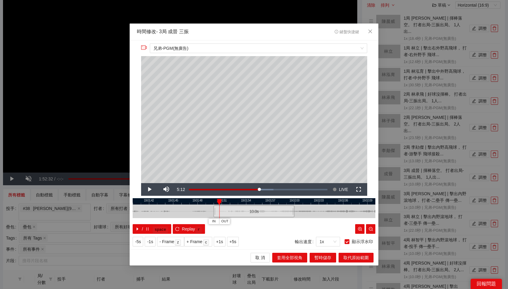
click at [204, 200] on div at bounding box center [254, 201] width 243 height 6
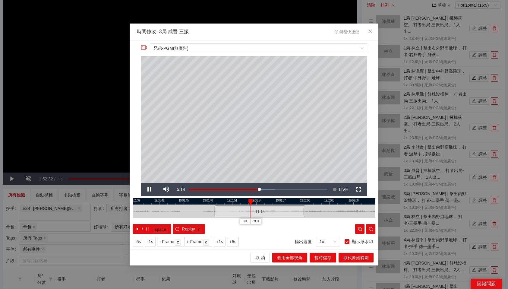
drag, startPoint x: 233, startPoint y: 201, endPoint x: 244, endPoint y: 203, distance: 10.8
click at [244, 203] on div at bounding box center [264, 201] width 243 height 6
drag, startPoint x: 259, startPoint y: 202, endPoint x: 341, endPoint y: 205, distance: 82.7
click at [341, 205] on div "19:01:36 19:01:39 19:01:42 19:01:45 19:01:48 19:01:51 19:01:54 19:01:57 19:02:0…" at bounding box center [254, 216] width 243 height 36
click at [339, 202] on div at bounding box center [254, 201] width 243 height 6
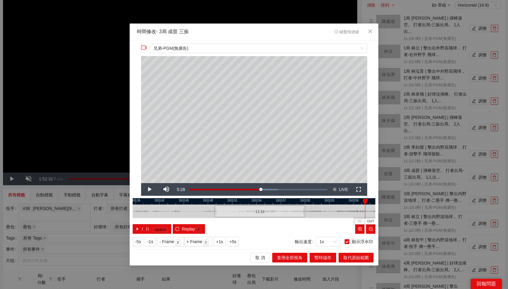
click at [343, 200] on div at bounding box center [254, 201] width 243 height 6
click at [357, 220] on span "OUT" at bounding box center [354, 221] width 7 height 5
click at [316, 255] on span "暫時儲存" at bounding box center [323, 257] width 17 height 7
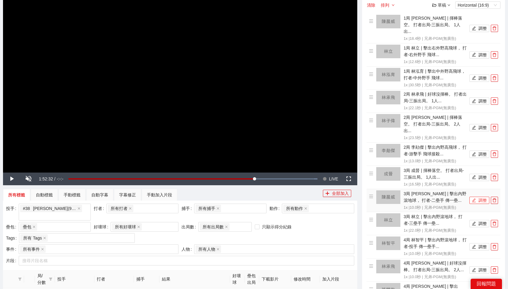
click at [483, 197] on button "調整" at bounding box center [480, 200] width 20 height 7
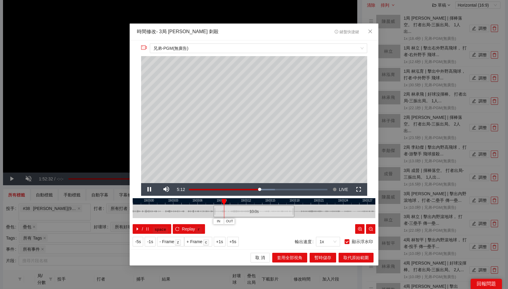
click at [207, 201] on div at bounding box center [254, 201] width 243 height 6
click at [199, 201] on div at bounding box center [254, 201] width 243 height 6
click at [330, 256] on span "暫時儲存" at bounding box center [323, 257] width 17 height 7
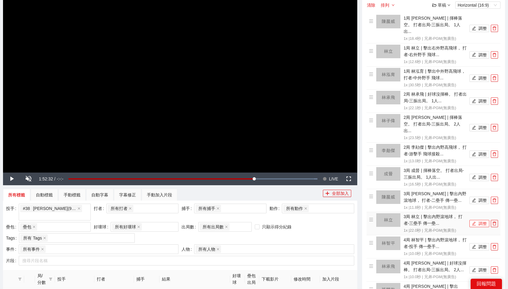
click at [486, 220] on button "調整" at bounding box center [480, 223] width 20 height 7
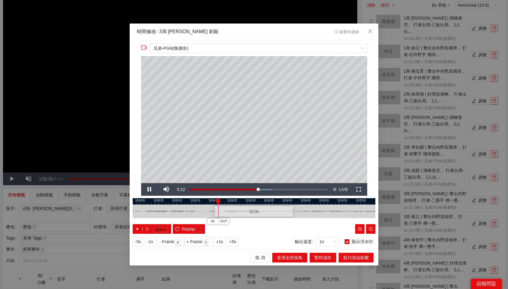
click at [209, 201] on div at bounding box center [254, 201] width 243 height 6
click at [208, 217] on div at bounding box center [254, 212] width 243 height 14
click at [206, 220] on button "IN" at bounding box center [202, 221] width 11 height 6
click at [261, 222] on span "OUT" at bounding box center [258, 221] width 7 height 5
click at [320, 252] on div "取 消 套用全部視角 暫時儲存 取代原始範圍" at bounding box center [254, 258] width 249 height 16
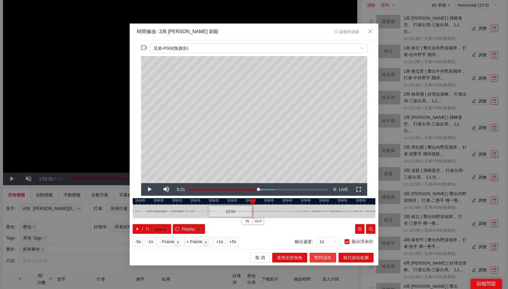
click at [327, 259] on span "暫時儲存" at bounding box center [323, 257] width 17 height 7
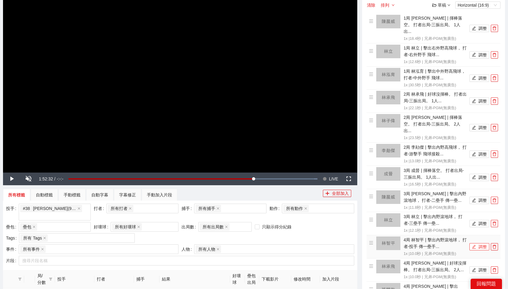
click at [486, 243] on button "調整" at bounding box center [480, 246] width 20 height 7
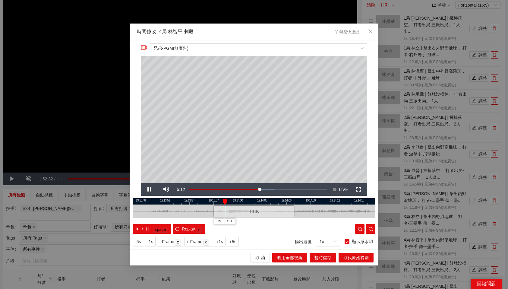
click at [208, 202] on div at bounding box center [254, 201] width 243 height 6
drag, startPoint x: 208, startPoint y: 202, endPoint x: 197, endPoint y: 203, distance: 11.2
click at [197, 203] on div at bounding box center [197, 202] width 4 height 6
drag, startPoint x: 255, startPoint y: 200, endPoint x: 335, endPoint y: 201, distance: 79.7
click at [335, 201] on div at bounding box center [337, 202] width 4 height 6
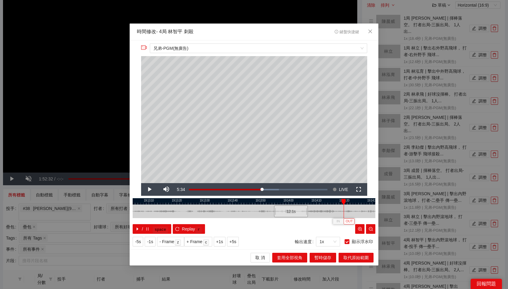
click at [348, 222] on span "OUT" at bounding box center [349, 221] width 7 height 5
click at [324, 258] on span "暫時儲存" at bounding box center [323, 257] width 17 height 7
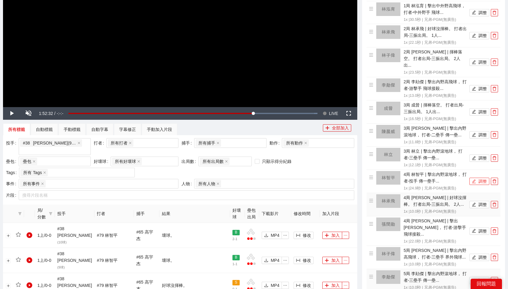
scroll to position [147, 0]
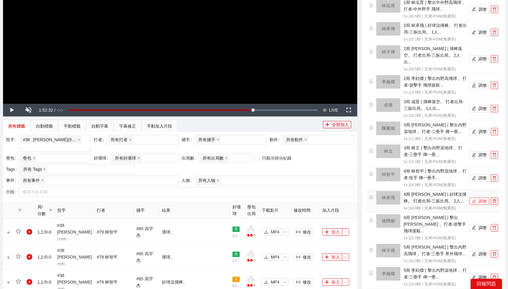
click at [478, 198] on button "調整" at bounding box center [480, 201] width 20 height 7
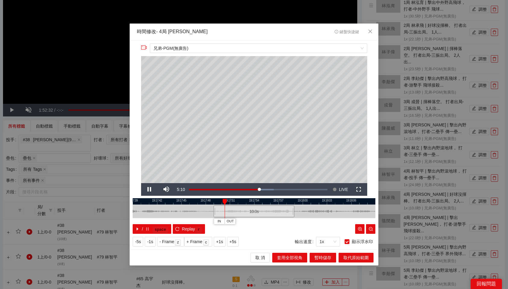
click at [206, 201] on div at bounding box center [254, 201] width 243 height 6
click at [198, 201] on div at bounding box center [254, 201] width 243 height 6
click at [197, 220] on button "IN" at bounding box center [192, 221] width 11 height 6
drag, startPoint x: 237, startPoint y: 202, endPoint x: 340, endPoint y: 203, distance: 102.6
click at [340, 203] on div at bounding box center [341, 202] width 4 height 6
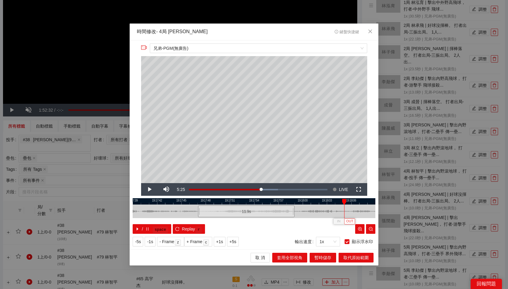
click at [348, 219] on span "OUT" at bounding box center [349, 221] width 7 height 5
click at [323, 257] on span "暫時儲存" at bounding box center [323, 257] width 17 height 7
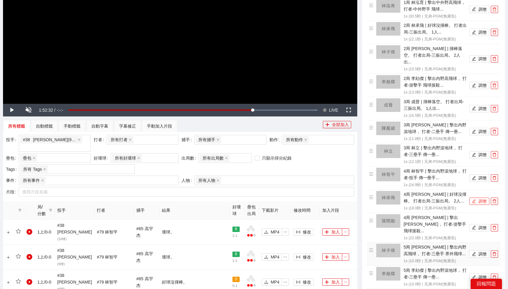
scroll to position [179, 0]
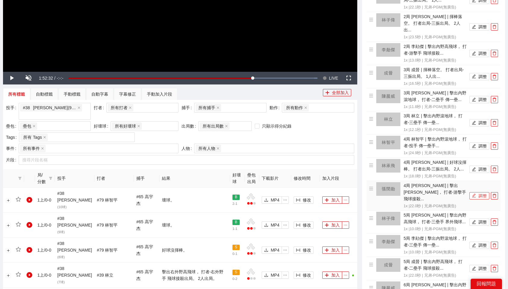
click at [483, 192] on button "調整" at bounding box center [480, 195] width 20 height 7
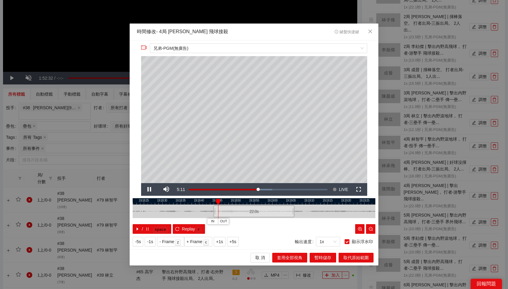
click at [201, 202] on div at bounding box center [254, 201] width 243 height 6
click at [264, 223] on span "OUT" at bounding box center [261, 221] width 7 height 5
click at [324, 258] on span "暫時儲存" at bounding box center [323, 257] width 17 height 7
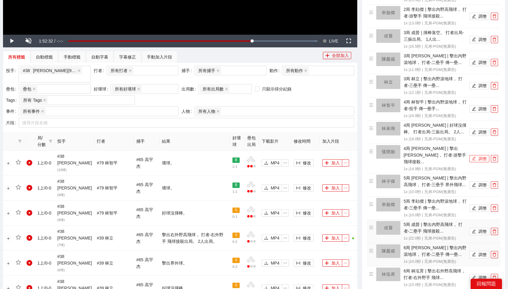
scroll to position [219, 0]
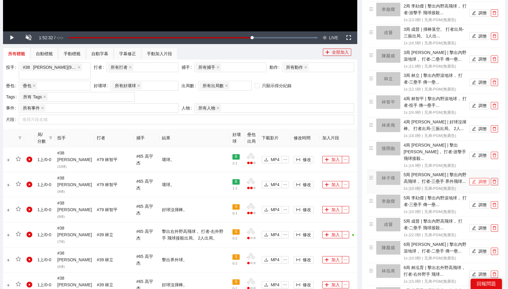
click at [483, 178] on button "調整" at bounding box center [480, 181] width 20 height 7
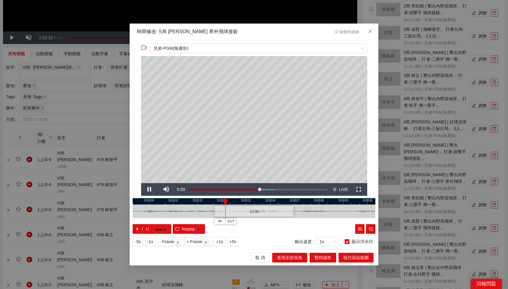
click at [201, 202] on div at bounding box center [254, 201] width 243 height 6
drag, startPoint x: 236, startPoint y: 201, endPoint x: 272, endPoint y: 202, distance: 35.6
click at [272, 202] on div at bounding box center [272, 202] width 4 height 6
click at [298, 223] on span "OUT" at bounding box center [296, 221] width 7 height 5
click at [326, 257] on span "暫時儲存" at bounding box center [323, 257] width 17 height 7
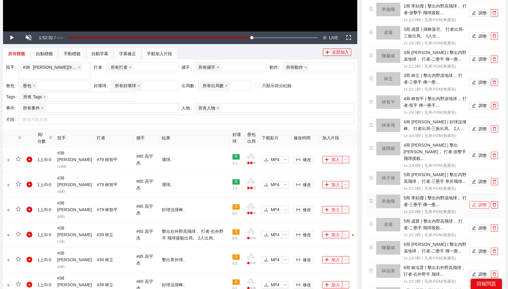
click at [477, 201] on button "調整" at bounding box center [480, 204] width 20 height 7
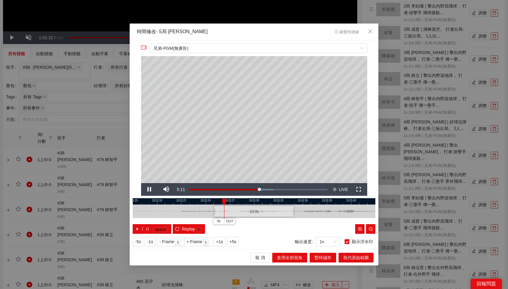
click at [202, 202] on div at bounding box center [254, 201] width 243 height 6
click at [300, 222] on span "OUT" at bounding box center [296, 221] width 7 height 5
click at [321, 256] on span "暫時儲存" at bounding box center [323, 257] width 17 height 7
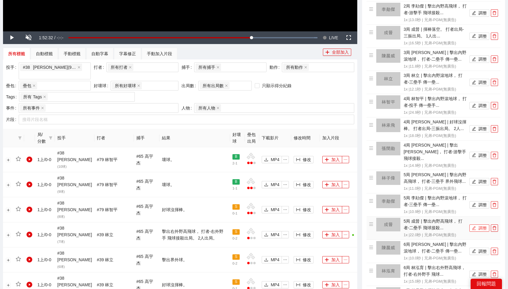
click at [477, 225] on button "調整" at bounding box center [480, 228] width 20 height 7
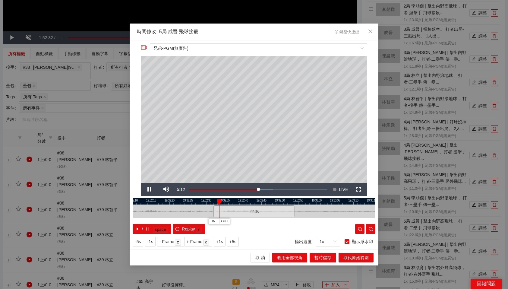
click at [196, 201] on div at bounding box center [254, 201] width 243 height 6
drag, startPoint x: 201, startPoint y: 201, endPoint x: 206, endPoint y: 201, distance: 5.4
click at [206, 201] on div "19:32:05 19:32:10 19:32:15 19:32:20 19:32:25 19:32:30 19:32:35 19:32:40 19:32:4…" at bounding box center [254, 216] width 243 height 36
click at [206, 220] on span "IN" at bounding box center [205, 221] width 3 height 5
drag, startPoint x: 216, startPoint y: 201, endPoint x: 259, endPoint y: 204, distance: 42.9
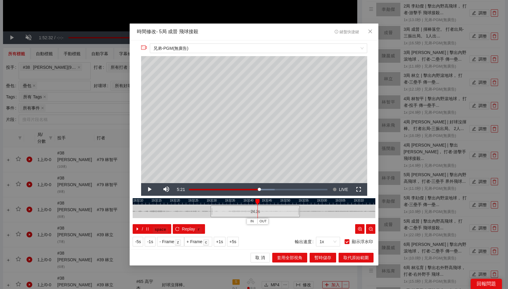
click at [259, 204] on div "IN OUT" at bounding box center [258, 202] width 4 height 6
click at [246, 202] on div at bounding box center [254, 201] width 243 height 6
click at [264, 222] on button "OUT" at bounding box center [260, 221] width 11 height 6
click at [324, 254] on span "暫時儲存" at bounding box center [323, 257] width 17 height 7
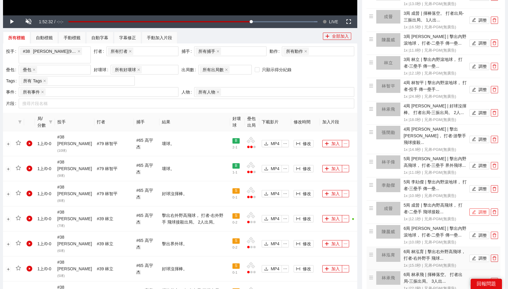
scroll to position [239, 0]
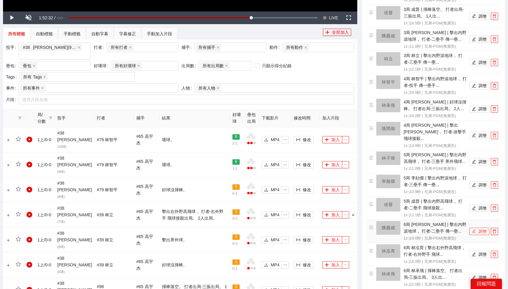
click at [479, 228] on button "調整" at bounding box center [480, 231] width 20 height 7
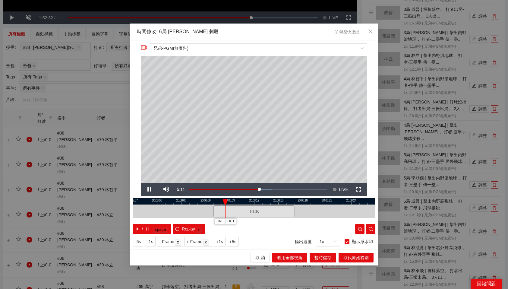
click at [206, 202] on div at bounding box center [254, 201] width 243 height 6
click at [196, 201] on div at bounding box center [254, 201] width 243 height 6
click at [285, 201] on div at bounding box center [254, 201] width 243 height 6
click at [284, 200] on div at bounding box center [254, 201] width 243 height 6
click at [295, 222] on span "OUT" at bounding box center [291, 221] width 7 height 5
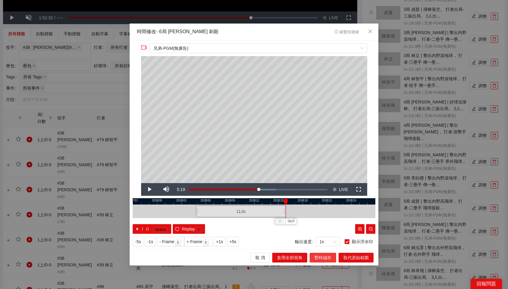
click at [324, 259] on span "暫時儲存" at bounding box center [323, 257] width 17 height 7
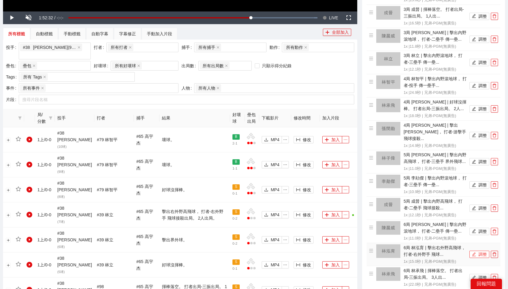
click at [484, 251] on button "調整" at bounding box center [480, 254] width 20 height 7
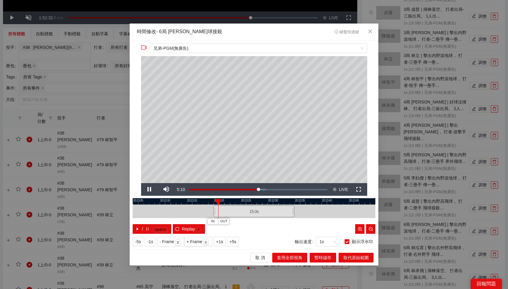
click at [209, 199] on div at bounding box center [254, 201] width 243 height 6
click at [273, 222] on span "OUT" at bounding box center [273, 221] width 7 height 5
click at [319, 256] on span "暫時儲存" at bounding box center [323, 257] width 17 height 7
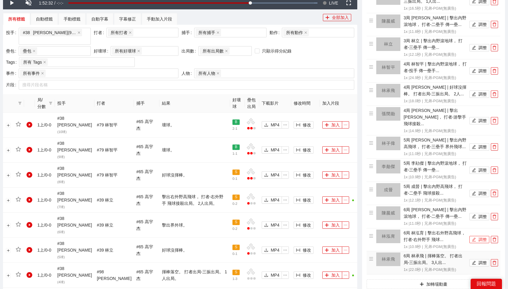
scroll to position [256, 0]
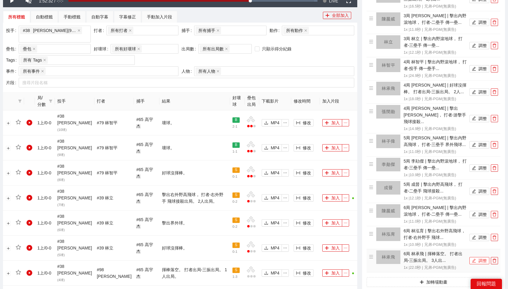
click at [476, 257] on button "調整" at bounding box center [480, 260] width 20 height 7
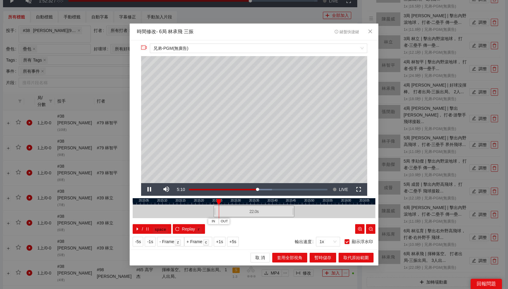
click at [207, 202] on div at bounding box center [254, 201] width 243 height 6
drag, startPoint x: 251, startPoint y: 201, endPoint x: 267, endPoint y: 201, distance: 16.0
click at [267, 201] on div at bounding box center [265, 202] width 4 height 6
click at [266, 200] on div at bounding box center [254, 201] width 243 height 6
click at [276, 222] on span "OUT" at bounding box center [273, 221] width 7 height 5
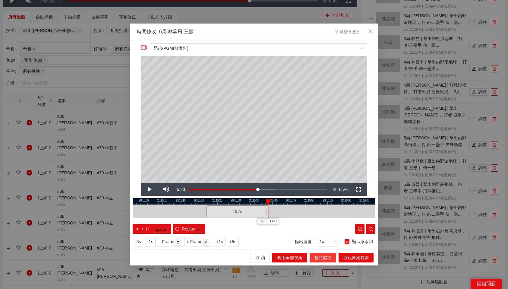
click at [320, 258] on span "暫時儲存" at bounding box center [323, 257] width 17 height 7
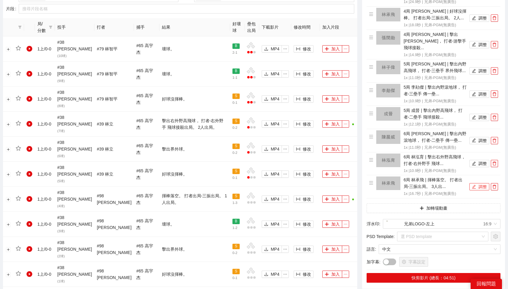
scroll to position [333, 0]
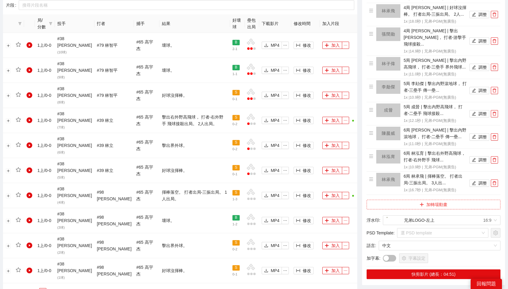
click at [422, 202] on icon "plus" at bounding box center [422, 204] width 4 height 4
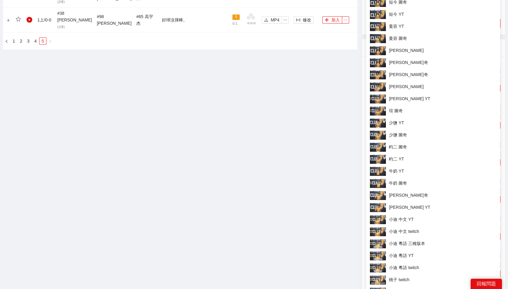
scroll to position [825, 0]
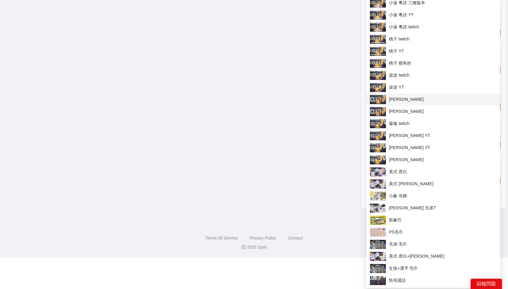
click at [407, 98] on span "[PERSON_NAME]" at bounding box center [433, 99] width 127 height 9
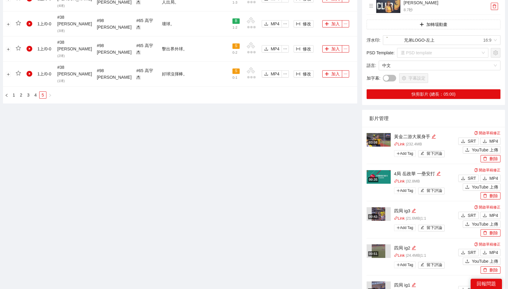
scroll to position [460, 0]
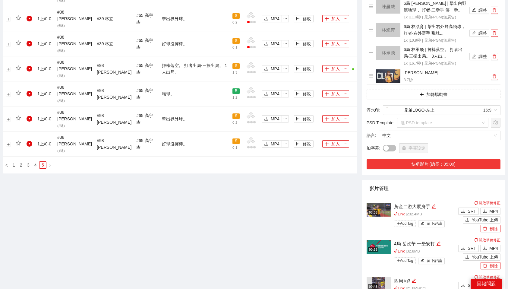
click at [445, 159] on button "快剪影片 (總長：05:00)" at bounding box center [434, 164] width 134 height 10
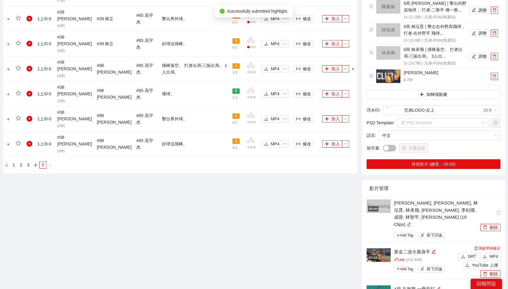
click at [412, 222] on icon "edit" at bounding box center [409, 224] width 5 height 5
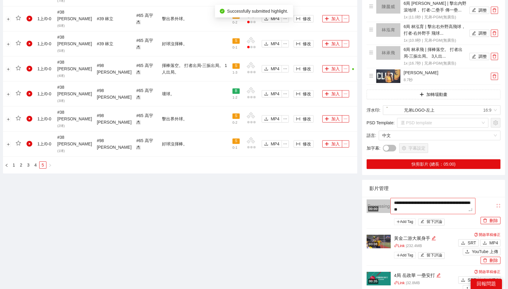
click at [432, 198] on textarea "**********" at bounding box center [433, 206] width 85 height 16
type textarea "*"
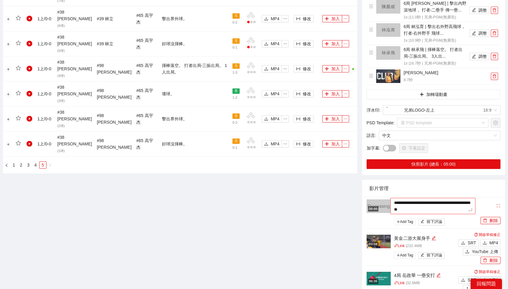
type textarea "*"
type textarea "**"
type textarea "***"
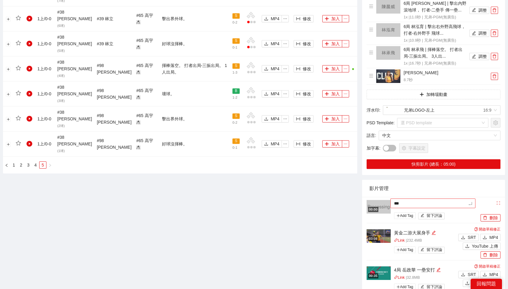
type textarea "****"
type textarea "*****"
type textarea "****"
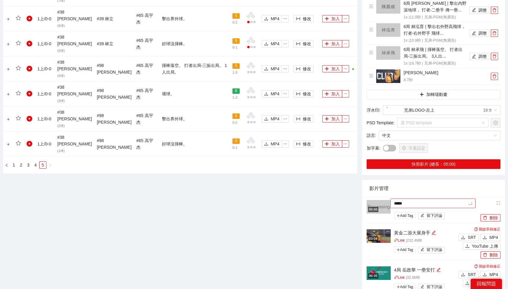
type textarea "****"
type textarea "***"
type textarea "**"
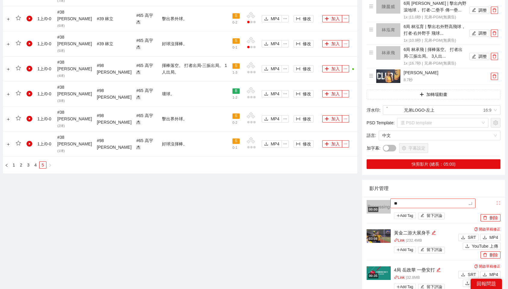
type textarea "*"
type textarea "**"
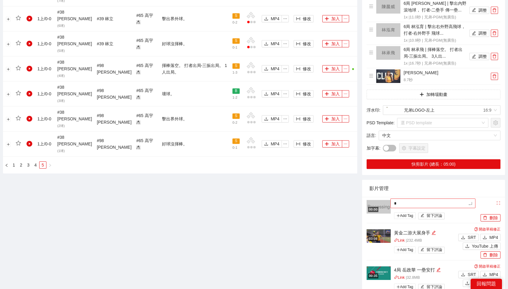
type textarea "**"
type textarea "*"
type textarea "**"
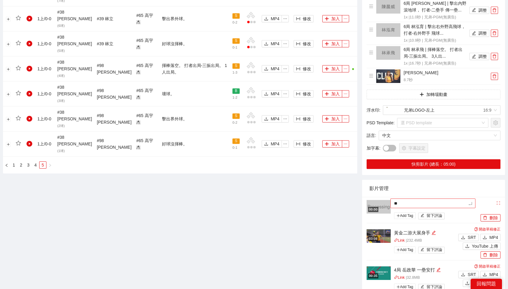
type textarea "***"
type textarea "**"
type textarea "***"
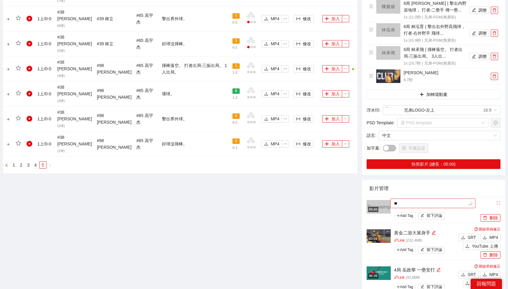
type textarea "***"
type textarea "****"
type textarea "***"
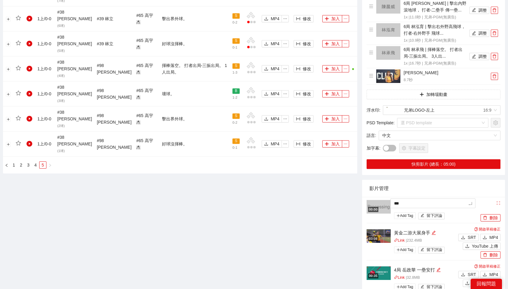
click at [417, 180] on div "影片管理" at bounding box center [434, 188] width 129 height 17
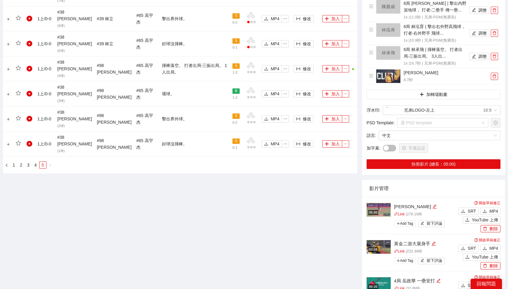
click at [438, 203] on div "[PERSON_NAME]" at bounding box center [425, 206] width 63 height 7
click at [494, 208] on span "MP4" at bounding box center [494, 211] width 9 height 7
